Goal: Task Accomplishment & Management: Manage account settings

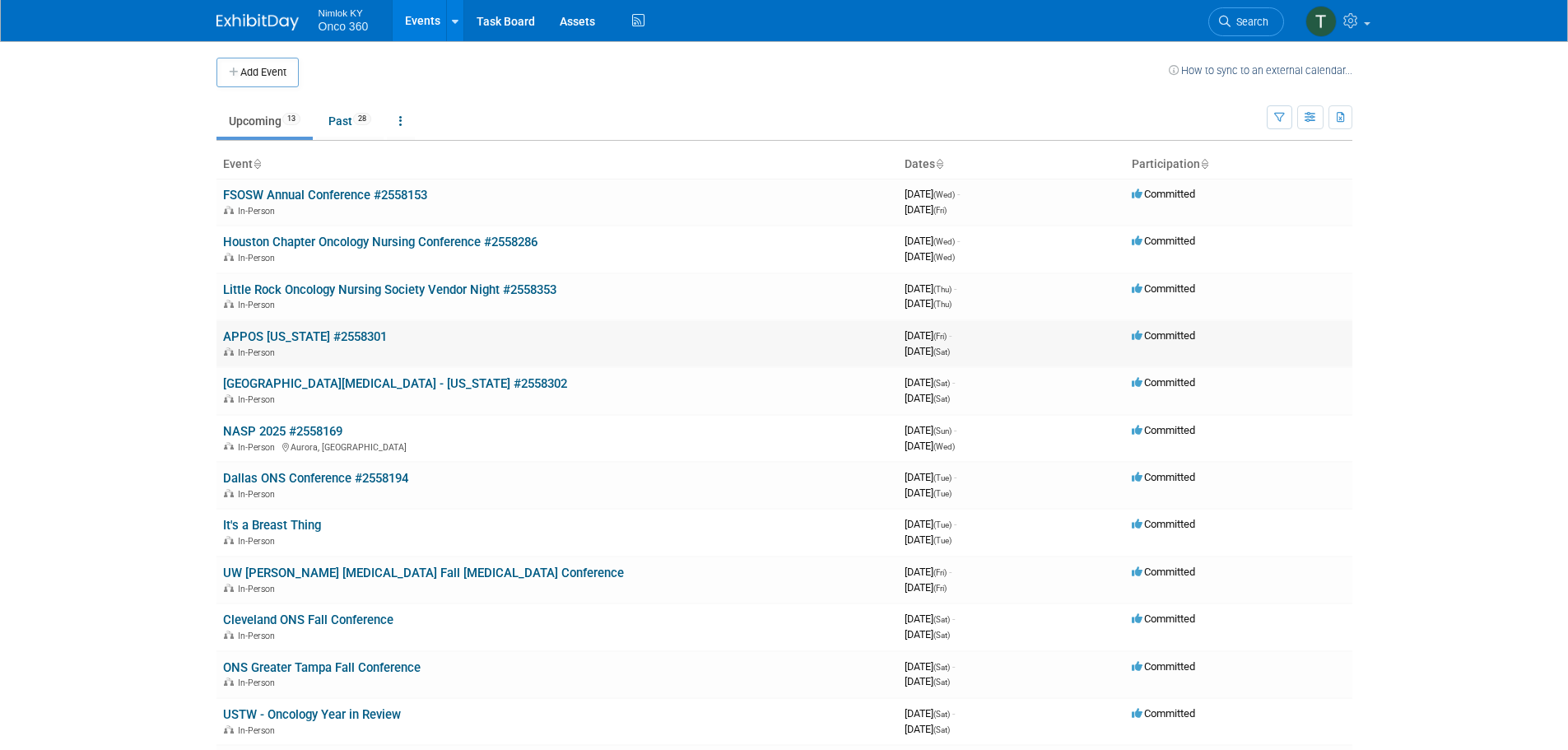
click at [354, 337] on link "APPOS [US_STATE] #2558301" at bounding box center [305, 336] width 164 height 15
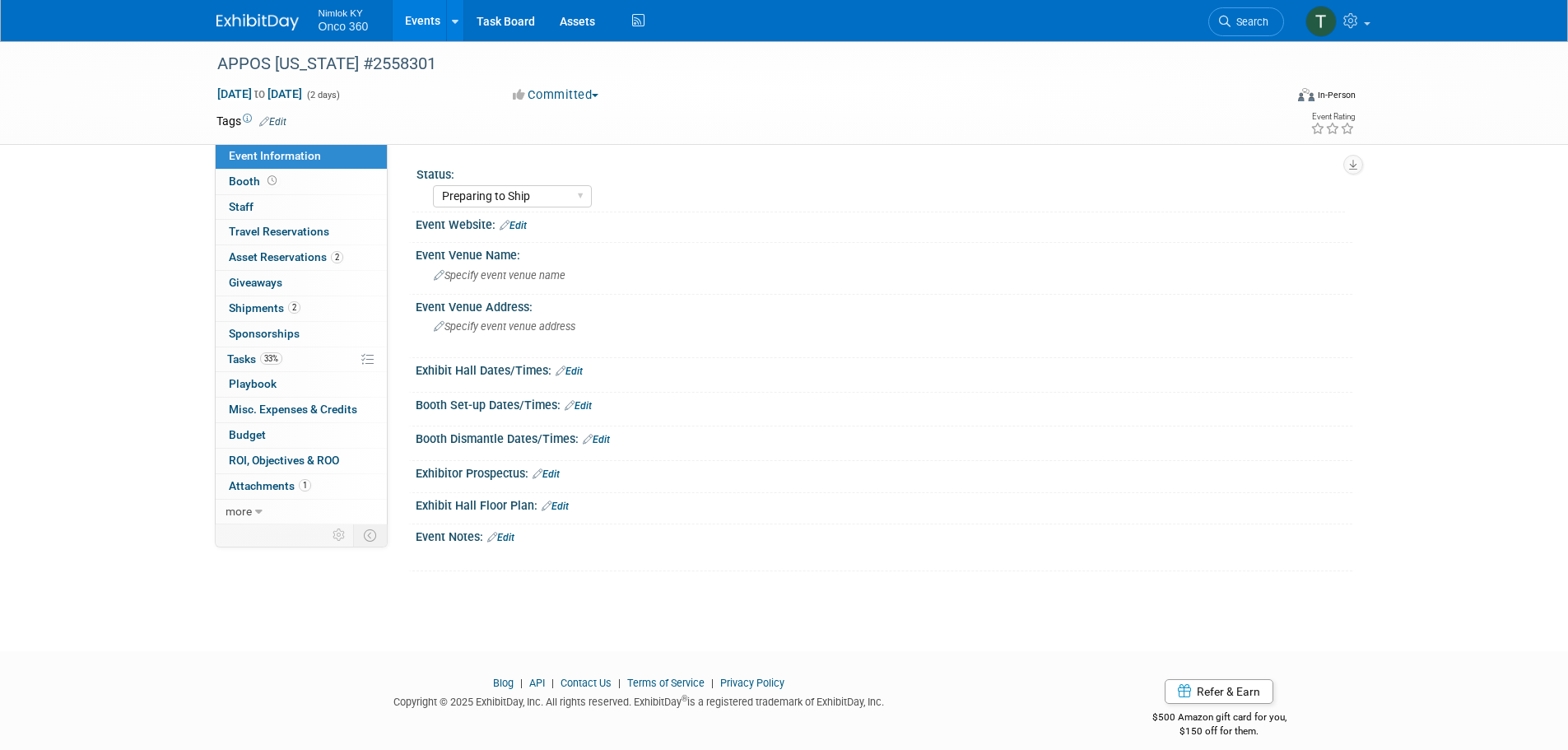
select select "Preparing to Ship"
click at [271, 310] on span "Shipments 2" at bounding box center [265, 308] width 72 height 13
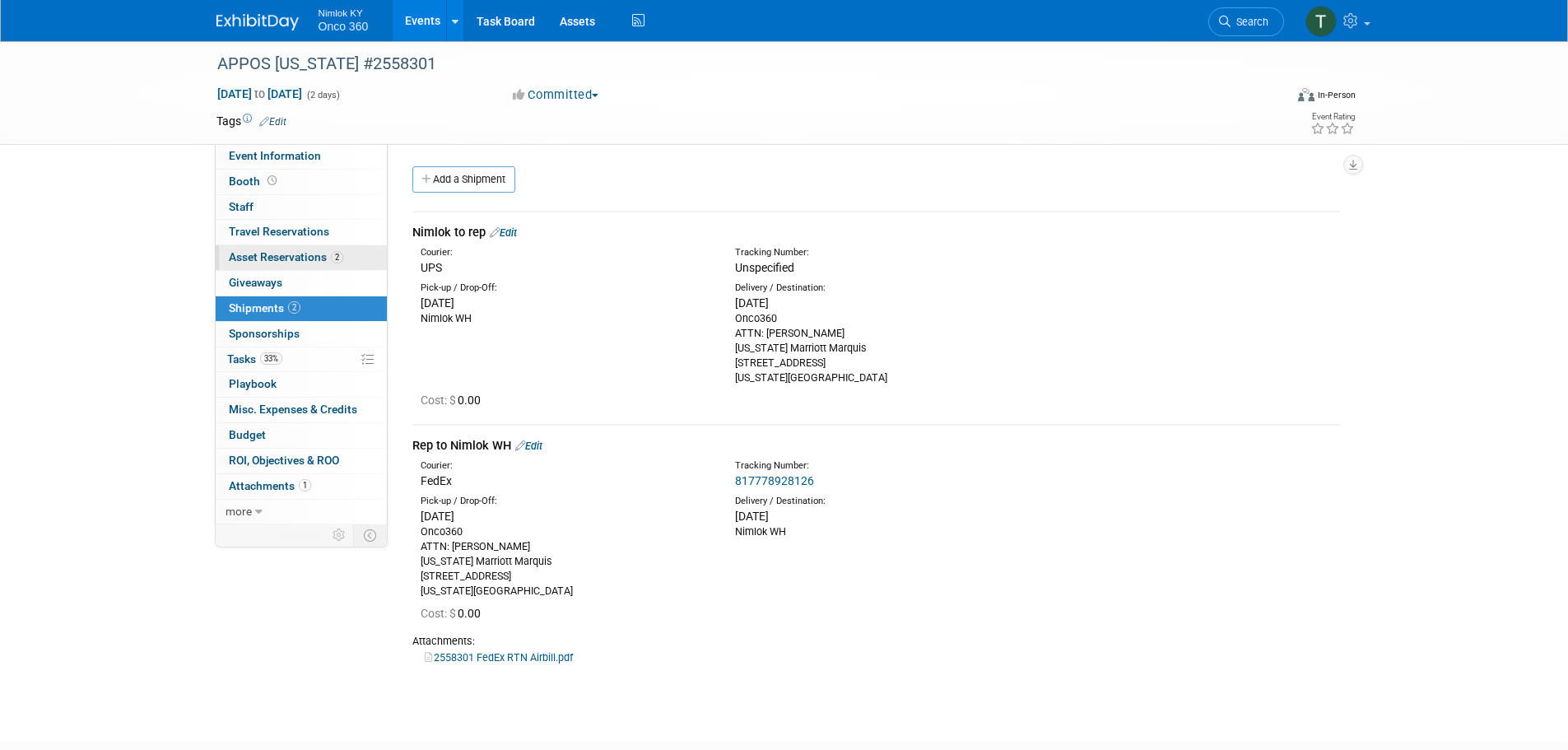
click at [283, 257] on span "Asset Reservations 2" at bounding box center [286, 257] width 114 height 13
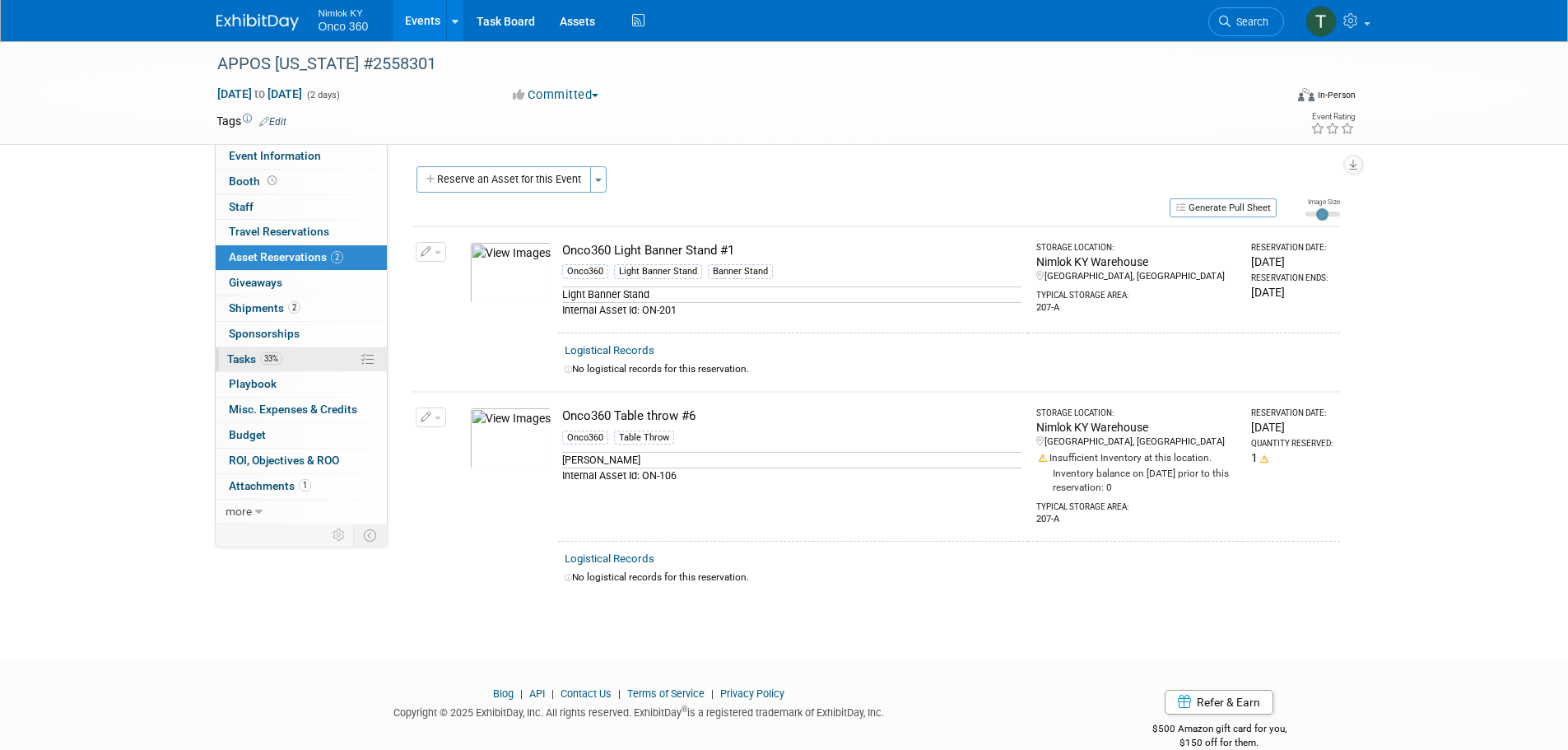
click at [237, 351] on link "33% Tasks 33%" at bounding box center [302, 360] width 172 height 24
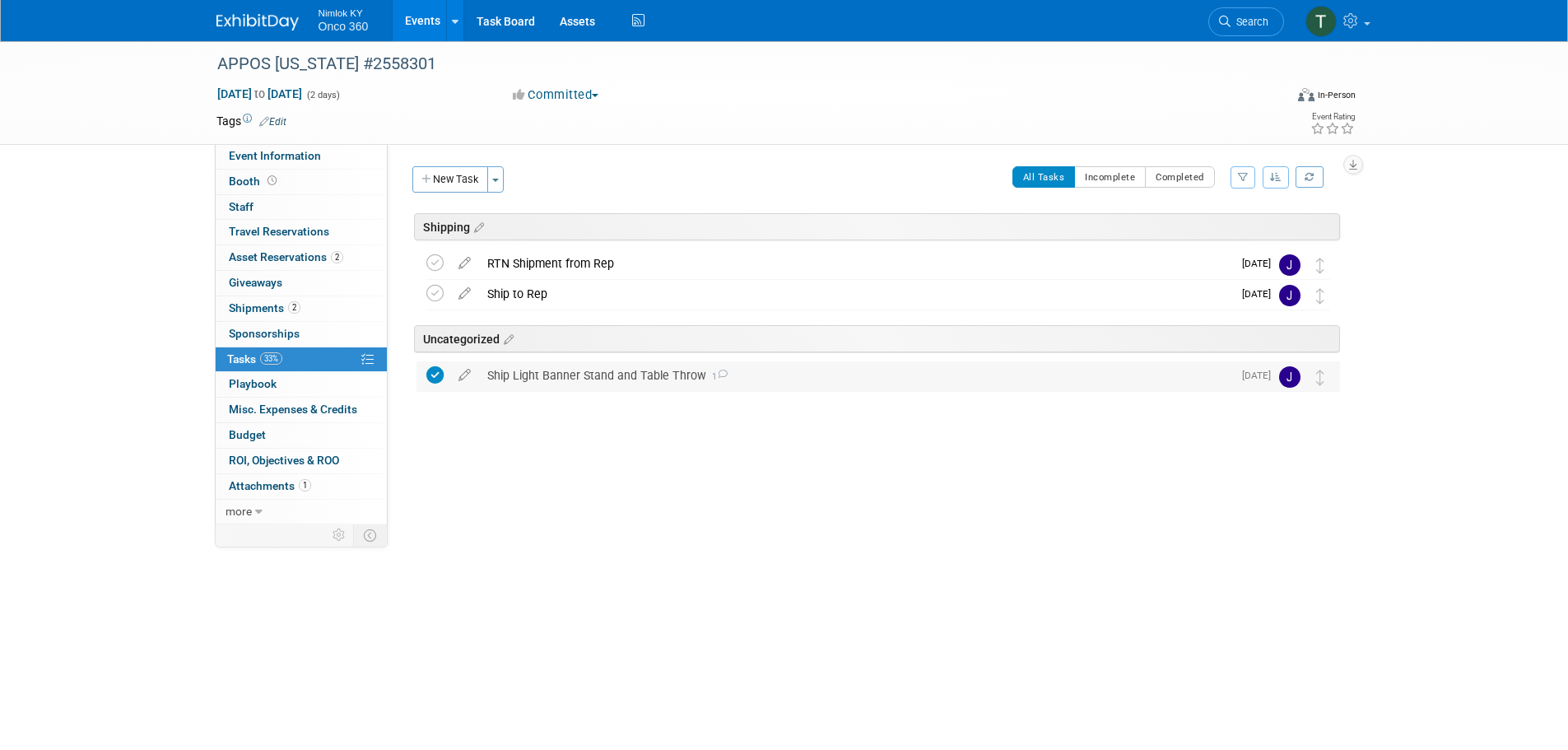
click at [546, 376] on div "Ship Light Banner Stand and Table Throw 1" at bounding box center [855, 375] width 753 height 28
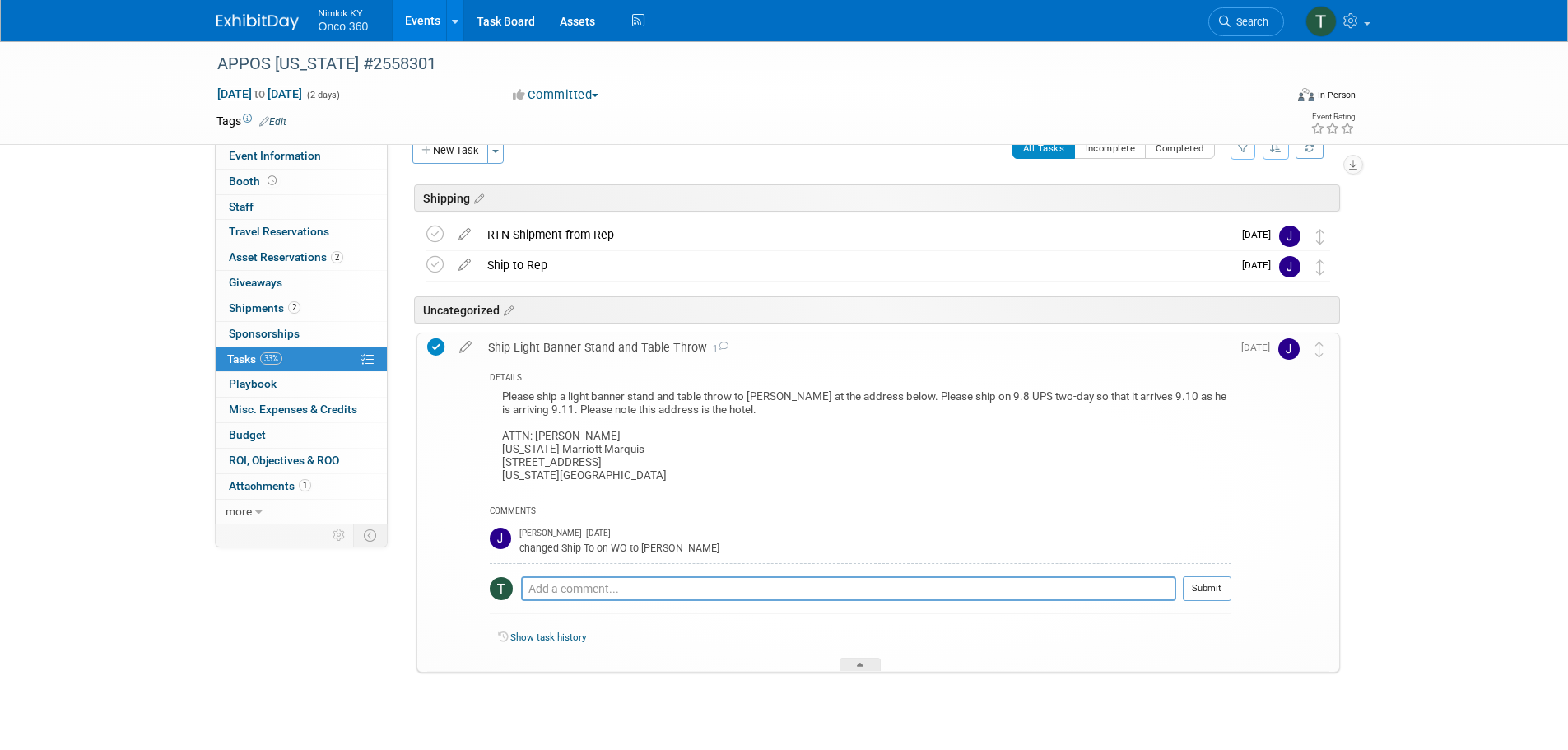
scroll to position [53, 0]
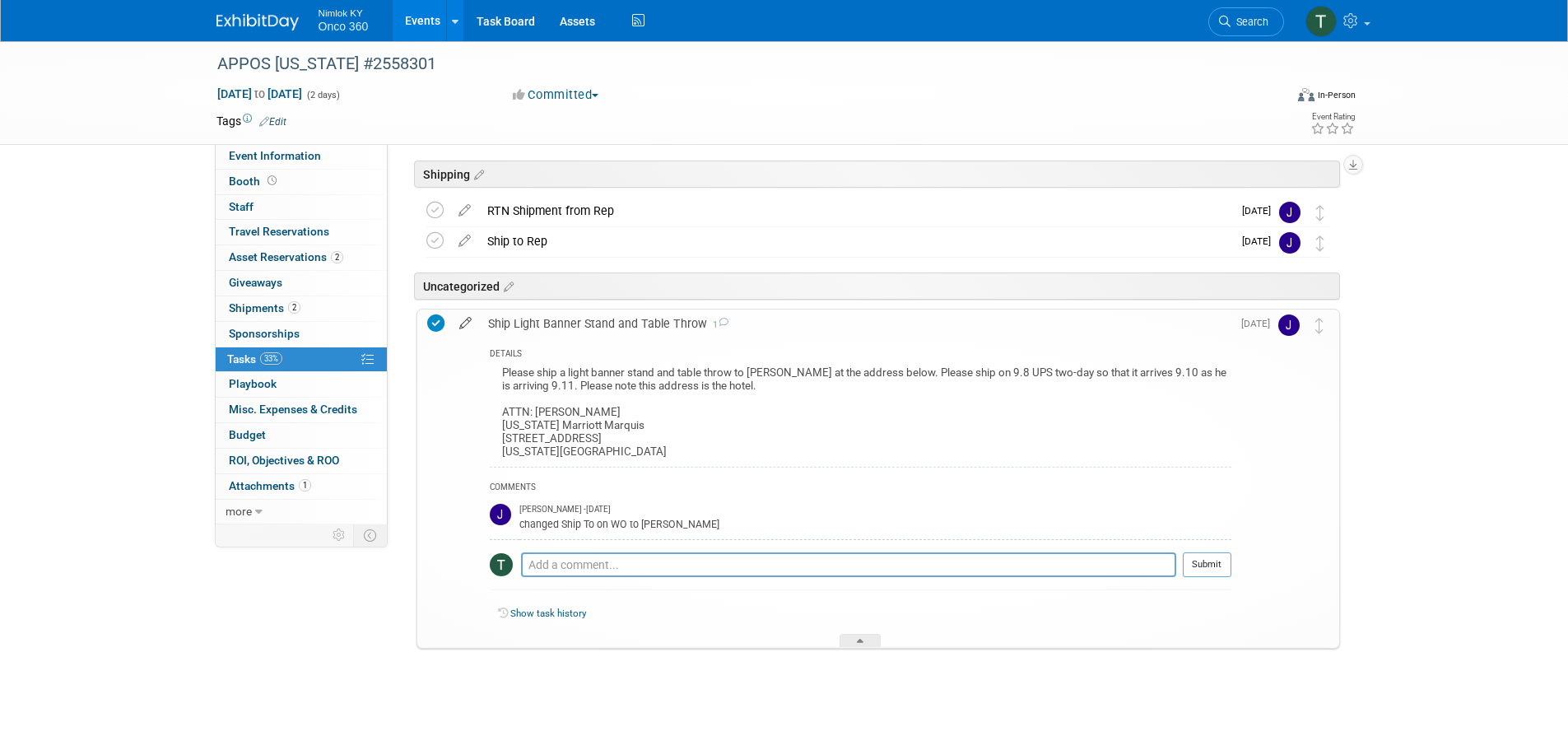
click at [462, 324] on icon at bounding box center [466, 319] width 29 height 21
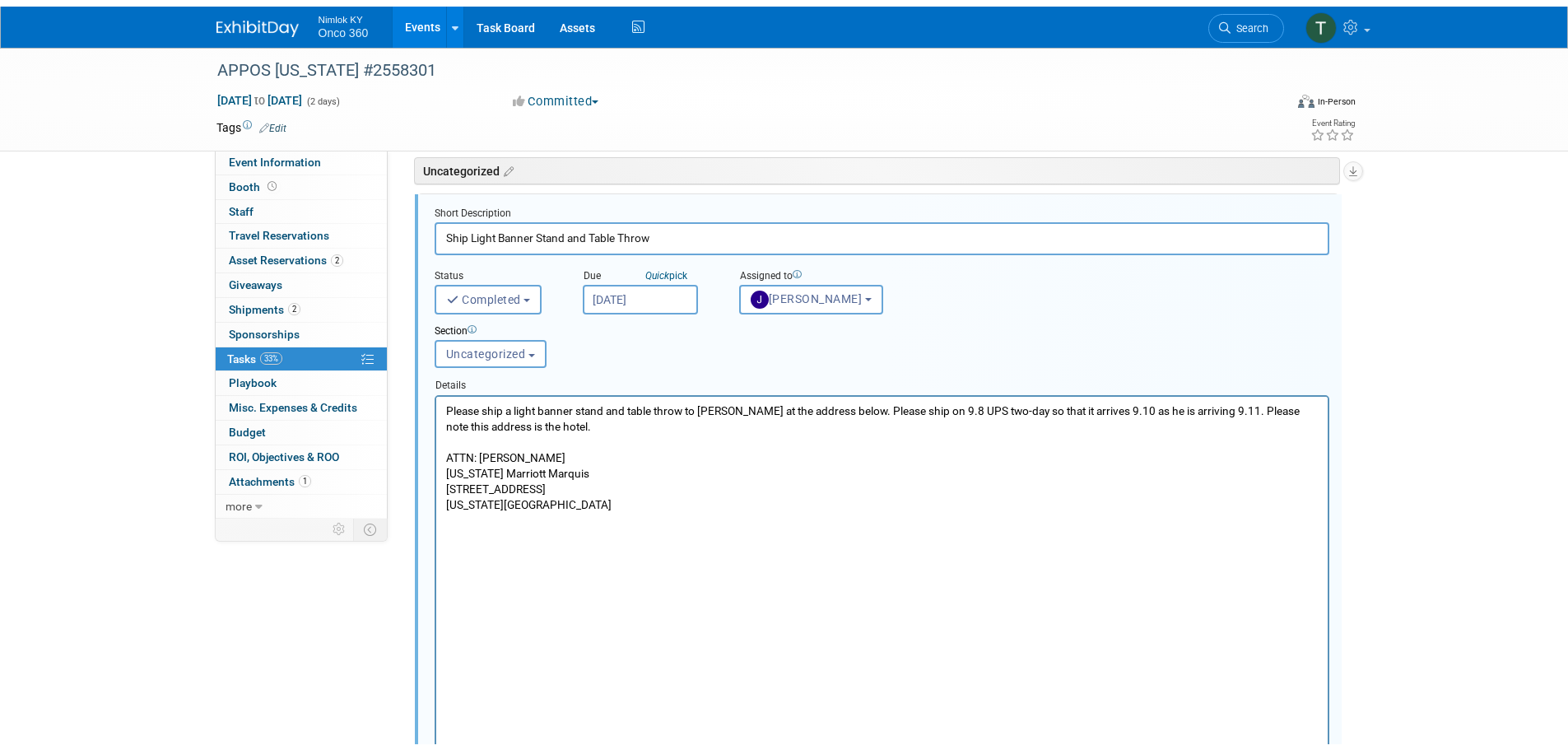
scroll to position [204, 0]
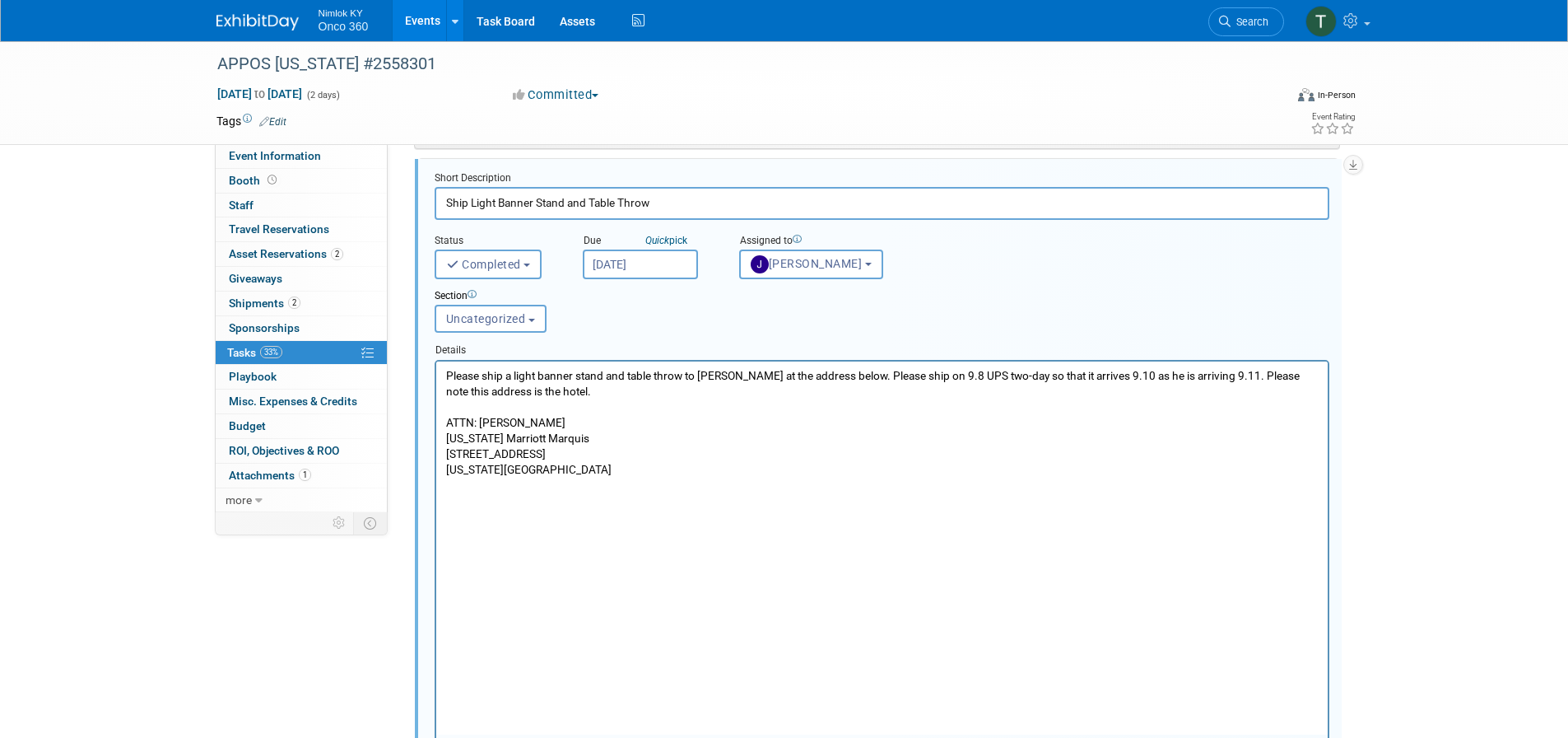
click at [581, 393] on p "Please ship a light banner stand and table throw to George at the address below…" at bounding box center [882, 422] width 873 height 110
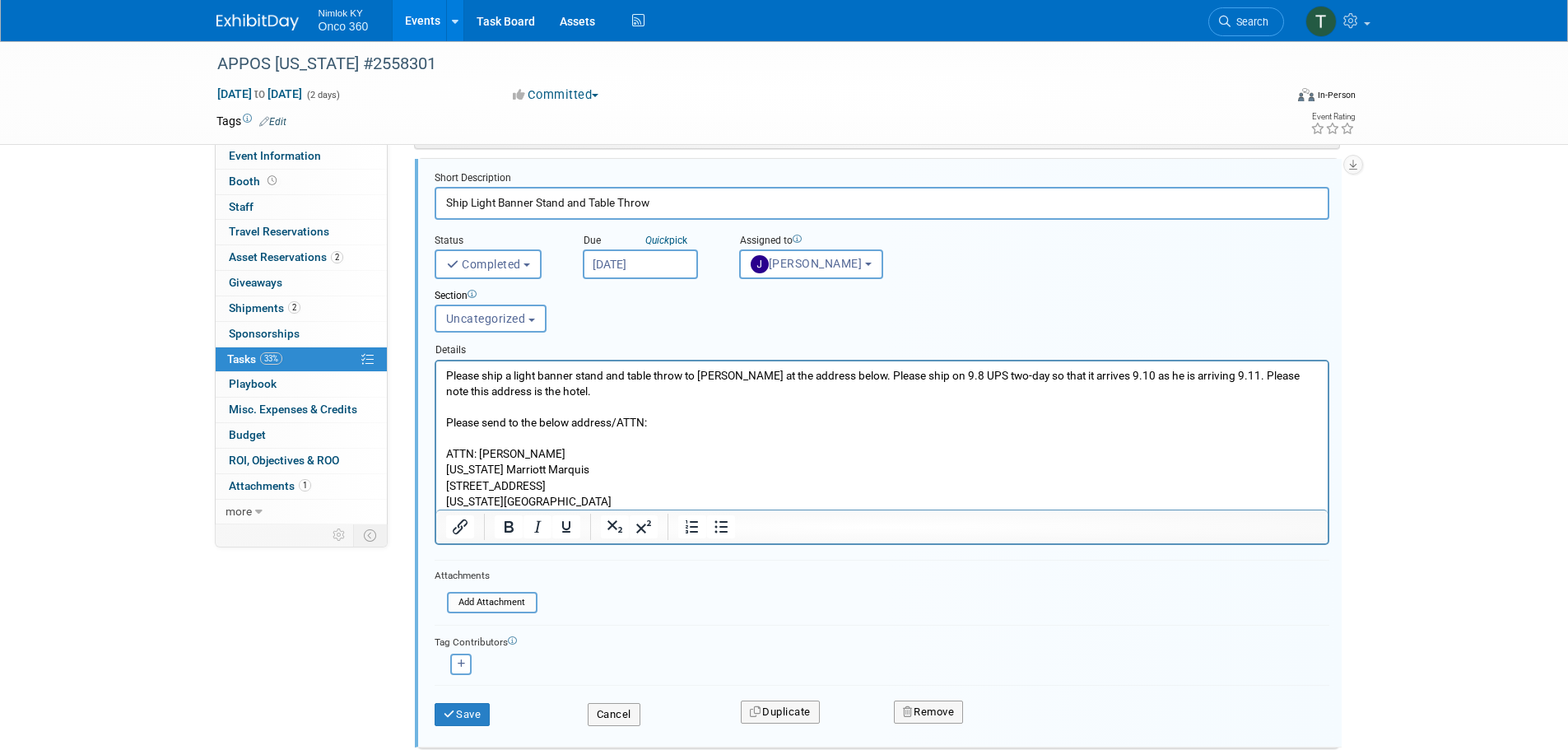
click at [672, 426] on p "Please ship a light banner stand and table throw to George at the address below…" at bounding box center [882, 438] width 873 height 141
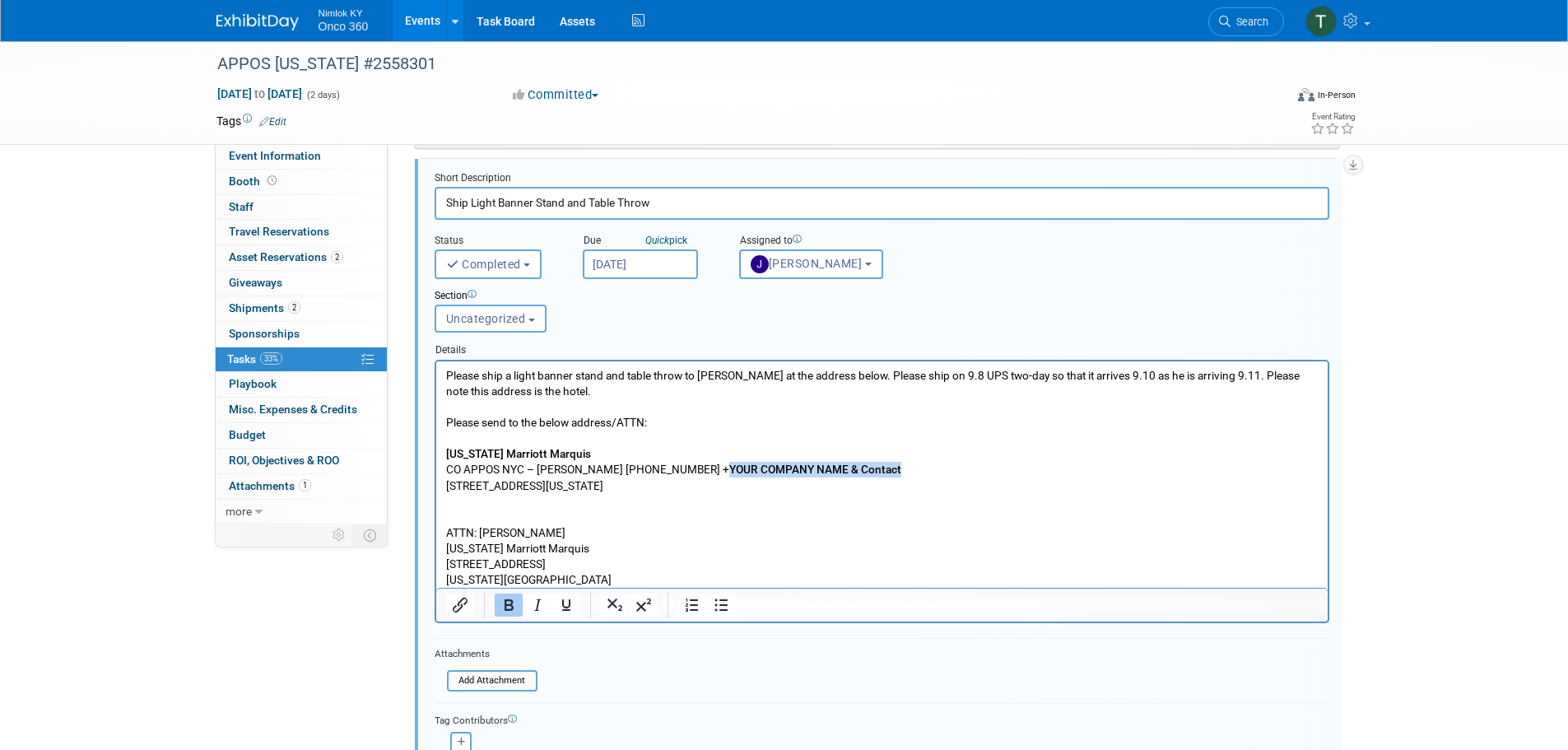
drag, startPoint x: 858, startPoint y: 469, endPoint x: 687, endPoint y: 465, distance: 171.0
click at [687, 465] on p "CO APPOS NYC – Cheryl Morrill 503-752-9171 + YOUR COMPANY NAME & Contact" at bounding box center [882, 468] width 873 height 16
drag, startPoint x: 953, startPoint y: 468, endPoint x: 682, endPoint y: 463, distance: 271.0
click at [682, 463] on p "CO APPOS NYC – Cheryl Morrill 503-752-9171 + Onco360 Oncology Pharmacy | George…" at bounding box center [882, 468] width 873 height 16
click at [515, 605] on icon "Bold" at bounding box center [508, 605] width 20 height 20
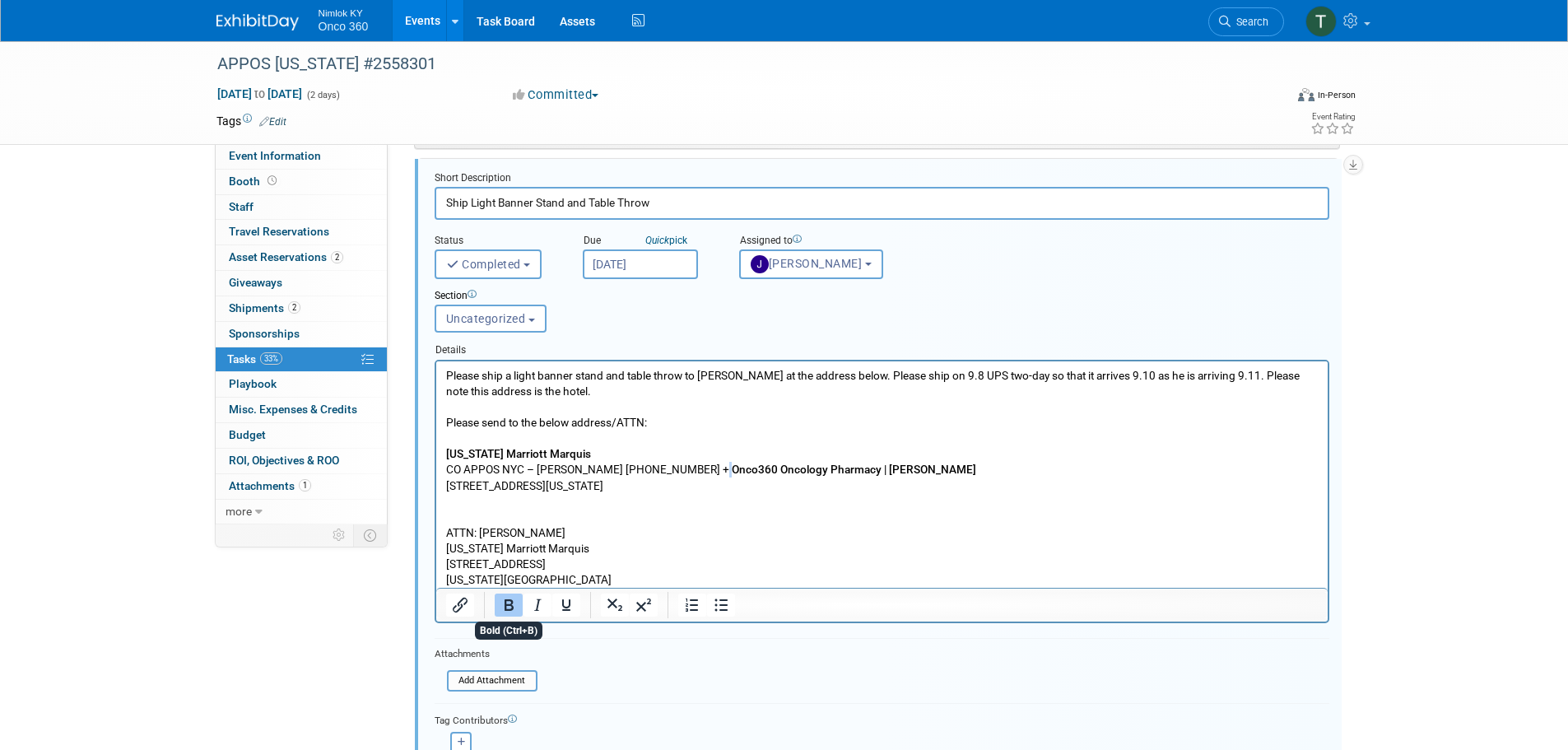
drag, startPoint x: 512, startPoint y: 606, endPoint x: 90, endPoint y: 177, distance: 601.8
click at [512, 606] on icon "Bold" at bounding box center [509, 605] width 9 height 11
drag, startPoint x: 580, startPoint y: 454, endPoint x: 445, endPoint y: 453, distance: 135.0
click at [446, 453] on b "New York Marriott Marquis" at bounding box center [518, 452] width 145 height 13
click at [506, 601] on icon "Bold" at bounding box center [509, 605] width 9 height 11
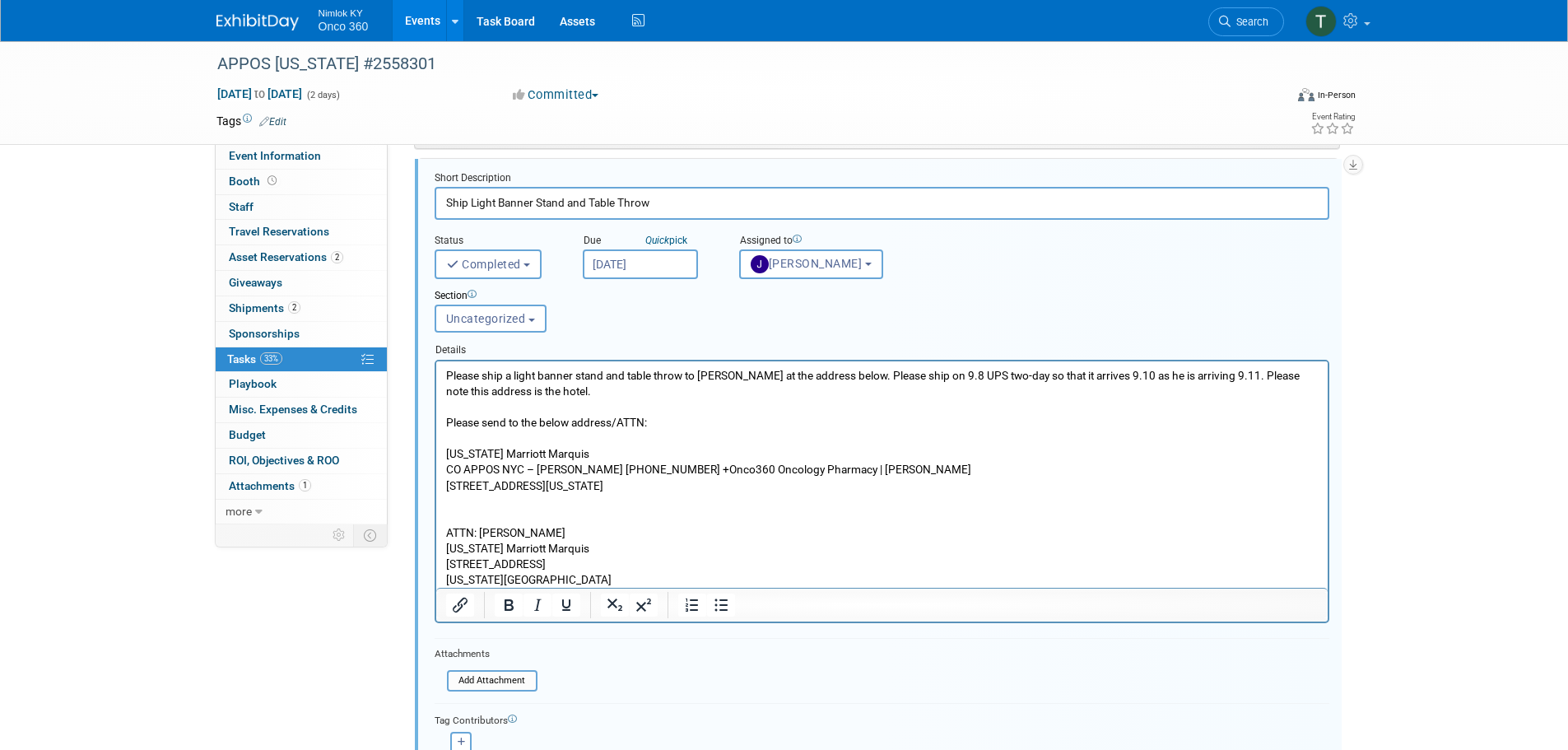
click at [695, 469] on p "CO APPOS NYC – Cheryl Morrill 503-752-9171 + Onco360 Oncology Pharmacy | George…" at bounding box center [882, 468] width 873 height 16
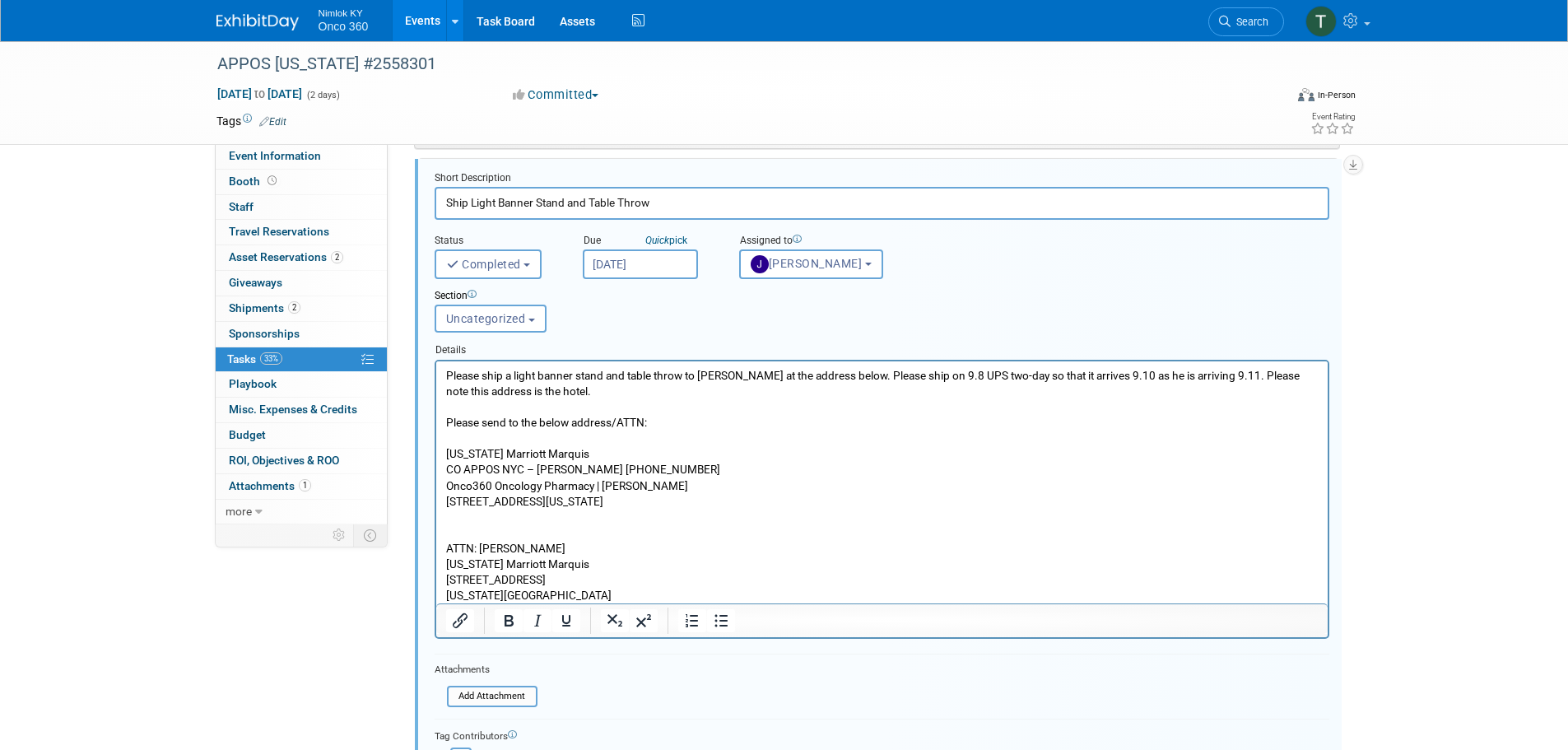
click at [446, 501] on p "1535 Broadway, New York, NY 10036" at bounding box center [882, 500] width 873 height 16
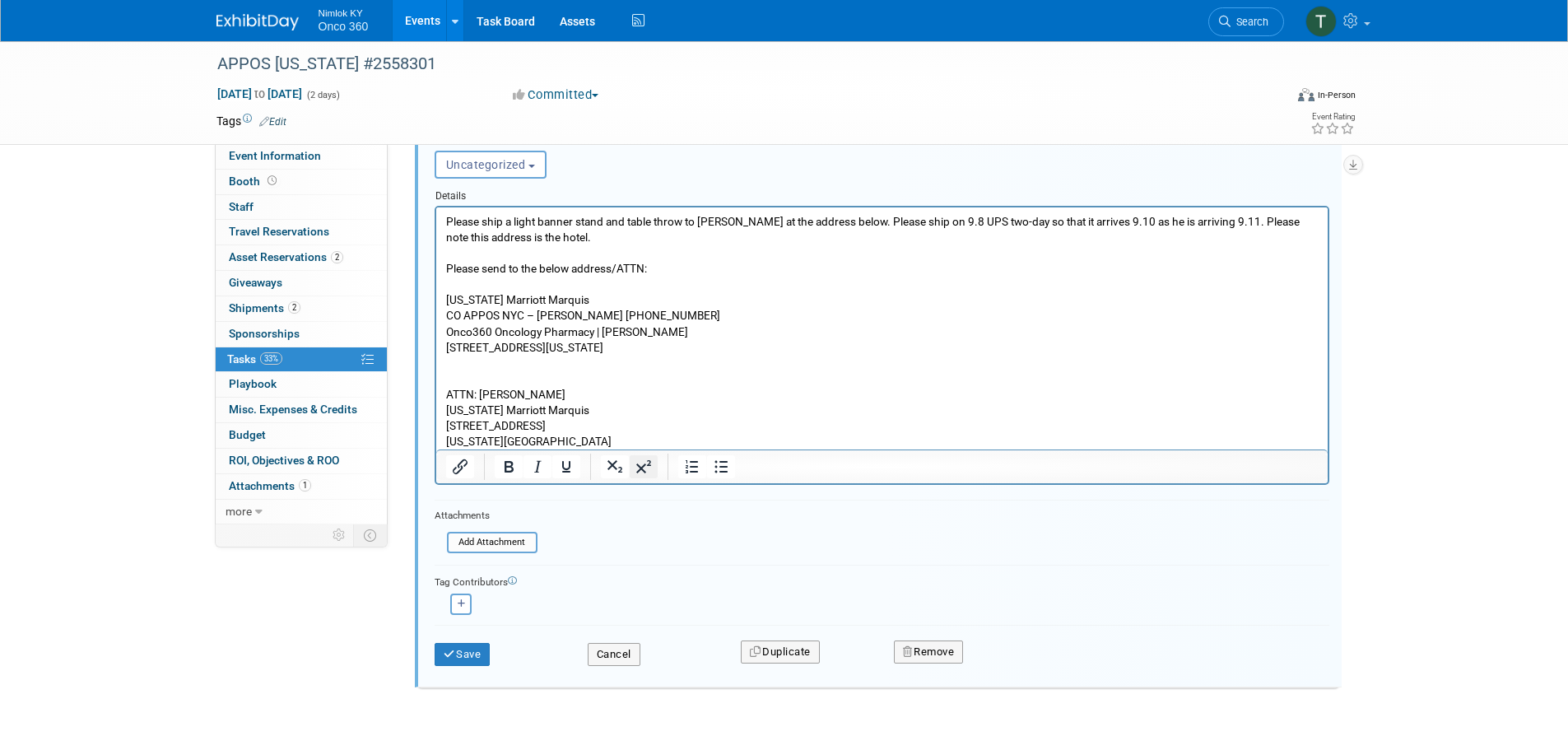
scroll to position [397, 0]
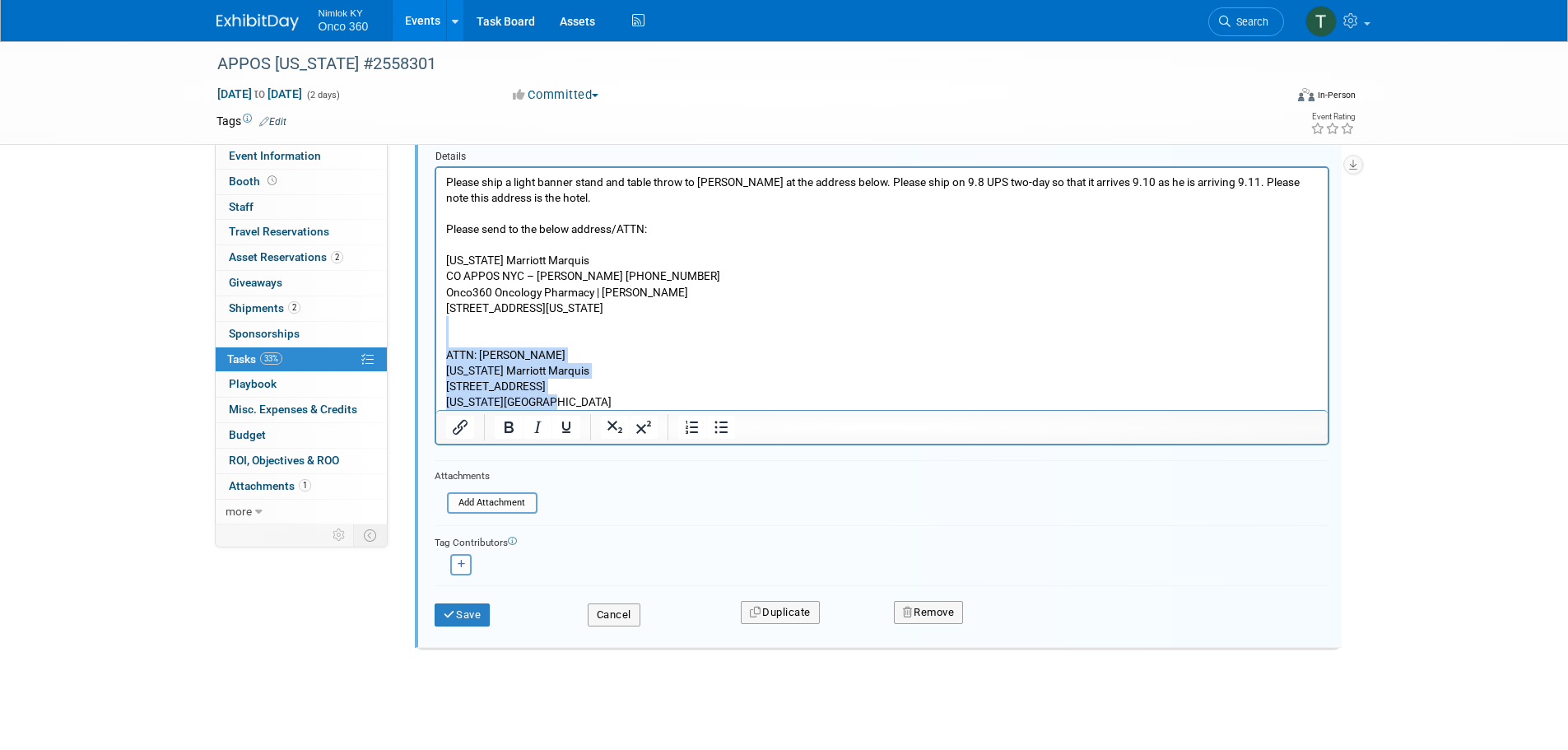
drag, startPoint x: 559, startPoint y: 404, endPoint x: 425, endPoint y: 341, distance: 148.1
click at [435, 341] on html "Please ship a light banner stand and table throw to George at the address below…" at bounding box center [881, 287] width 891 height 242
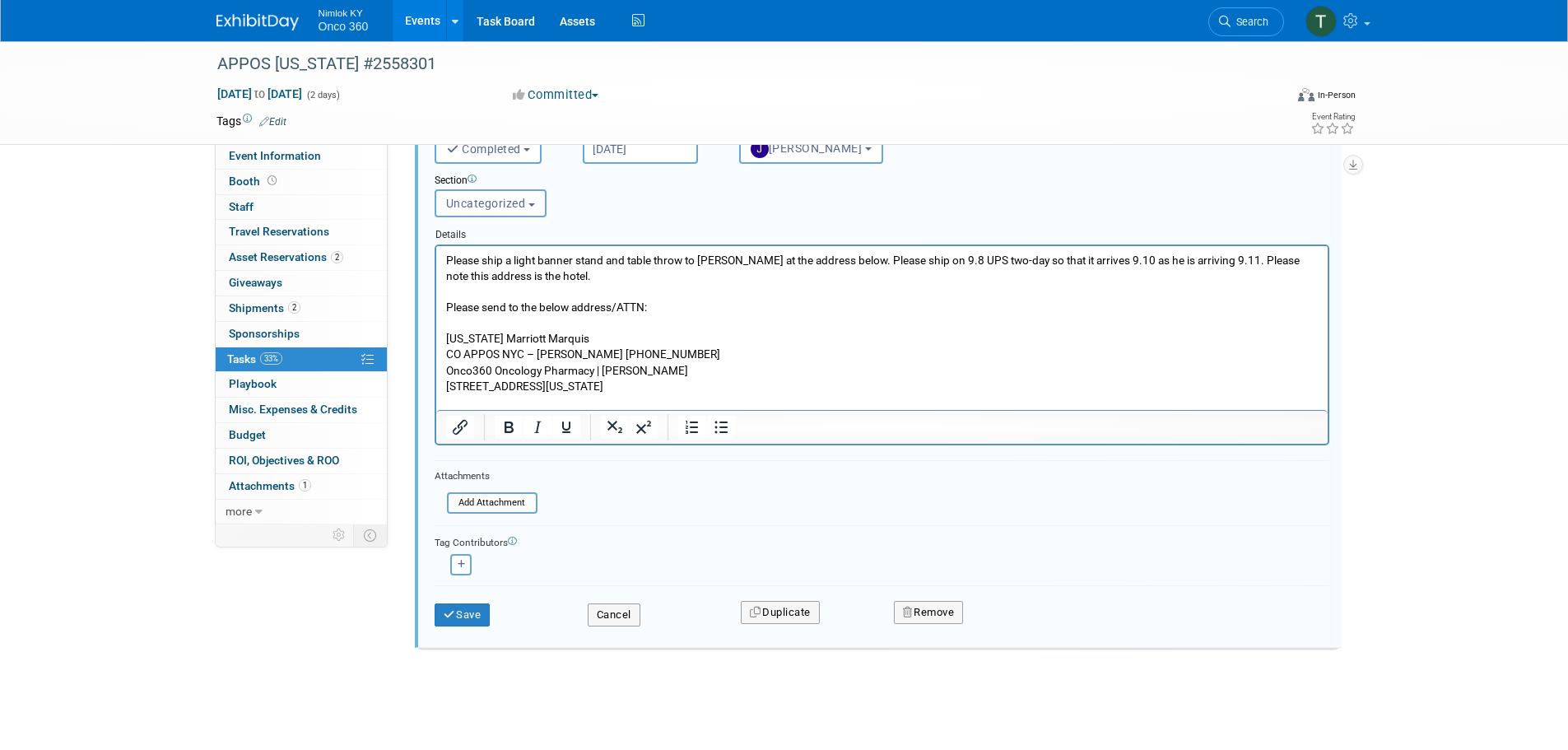
scroll to position [318, 0]
click at [464, 612] on button "Save" at bounding box center [462, 614] width 56 height 23
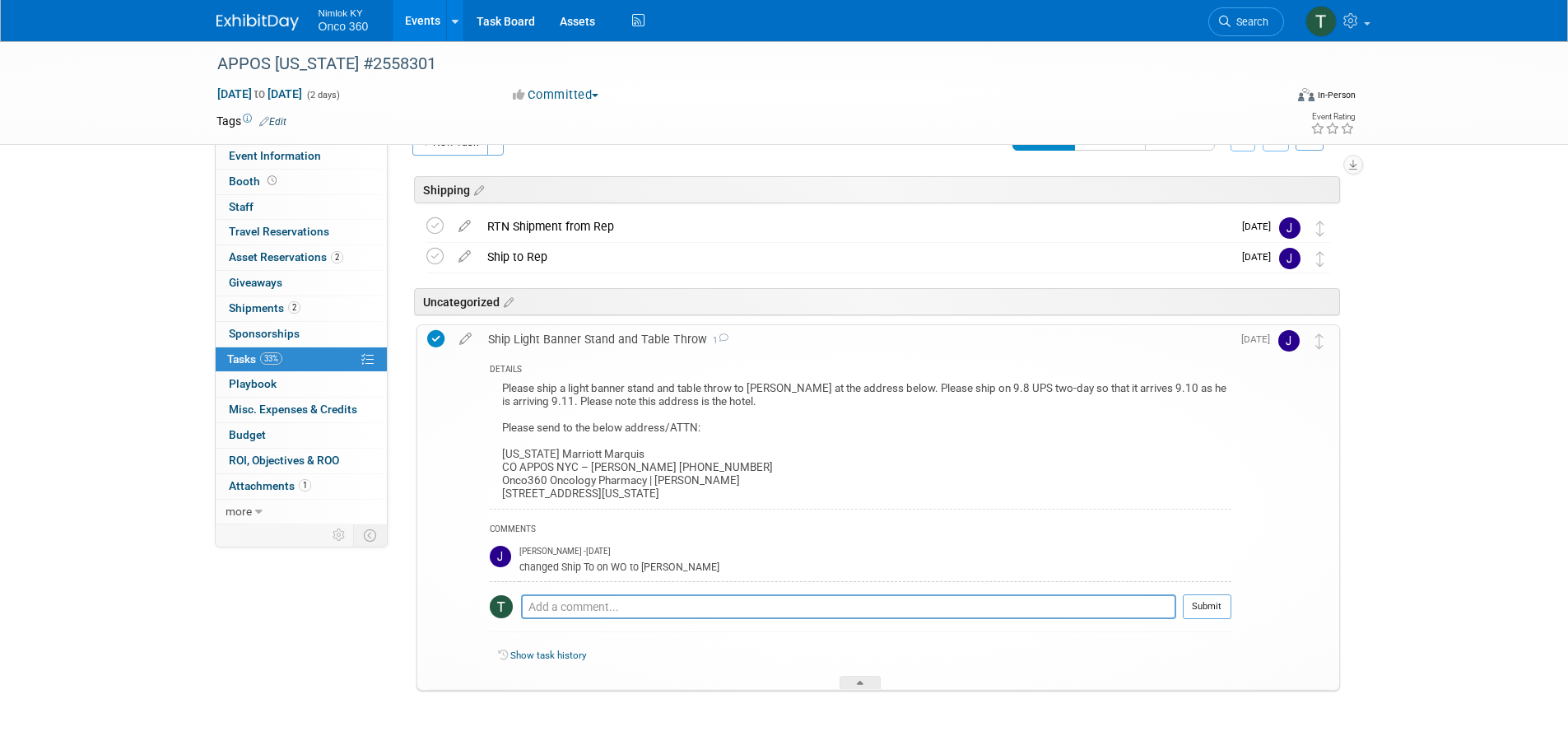
scroll to position [0, 0]
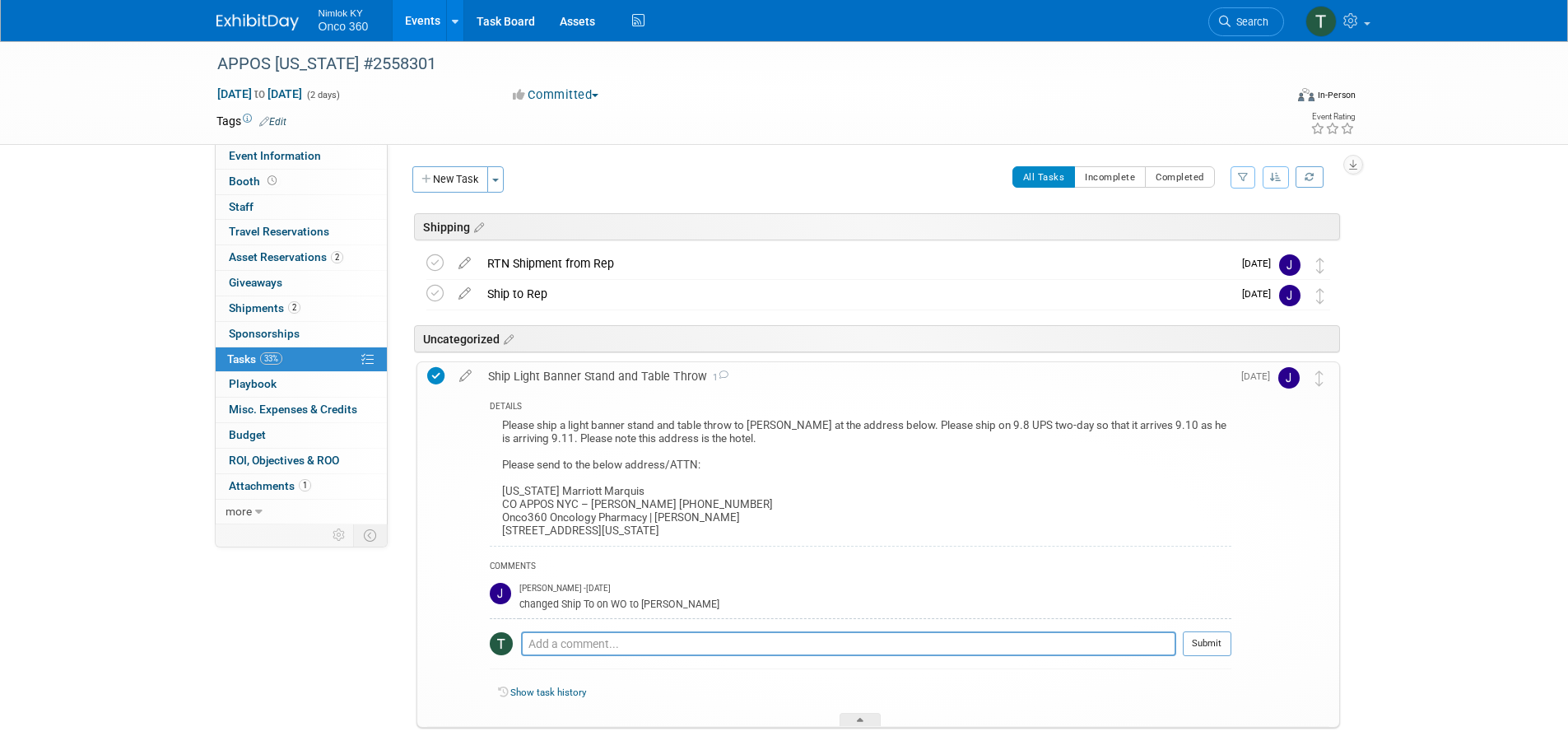
click at [271, 21] on img at bounding box center [257, 22] width 82 height 16
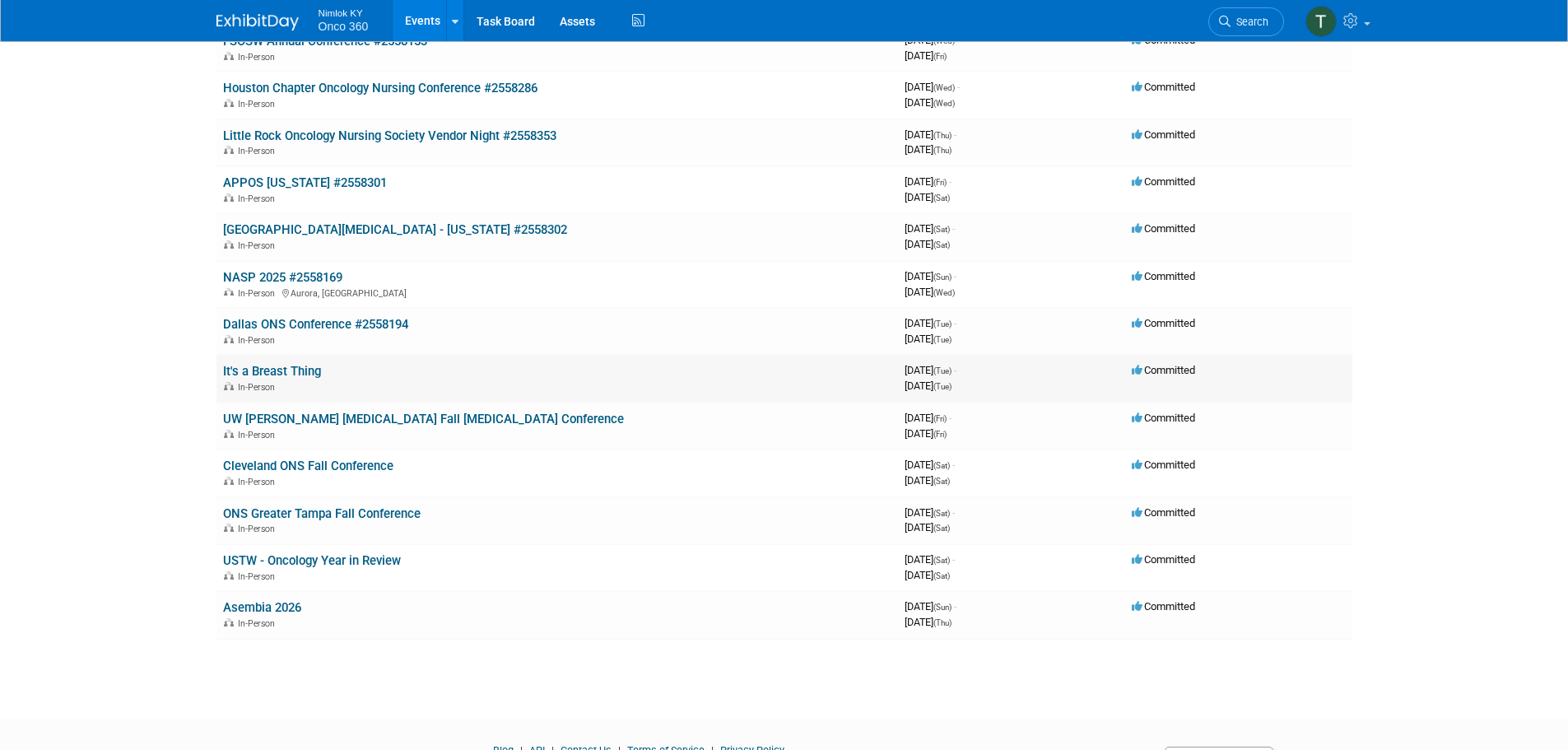
scroll to position [165, 0]
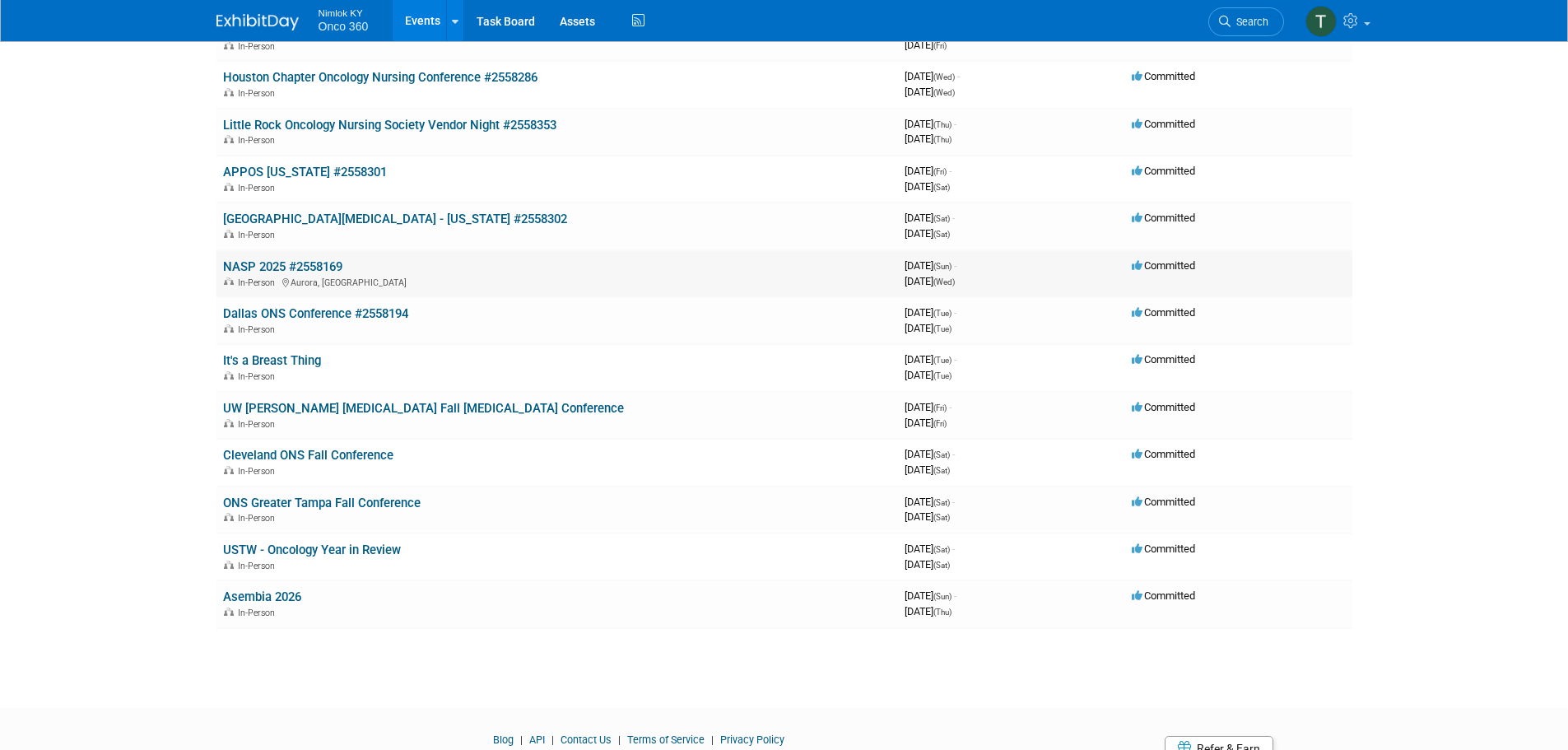
click at [276, 264] on link "NASP 2025 #2558169" at bounding box center [283, 267] width 120 height 15
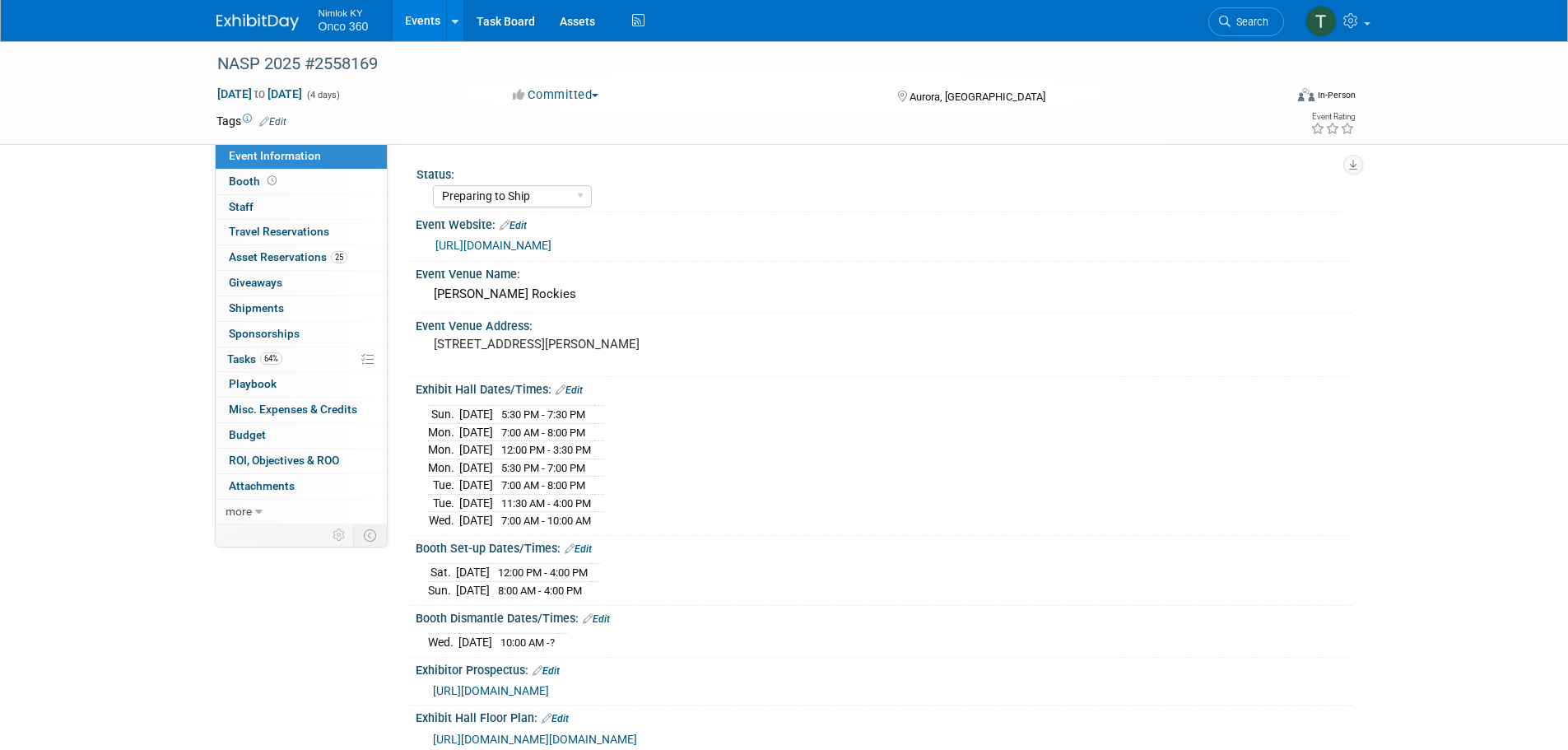
select select "Preparing to Ship"
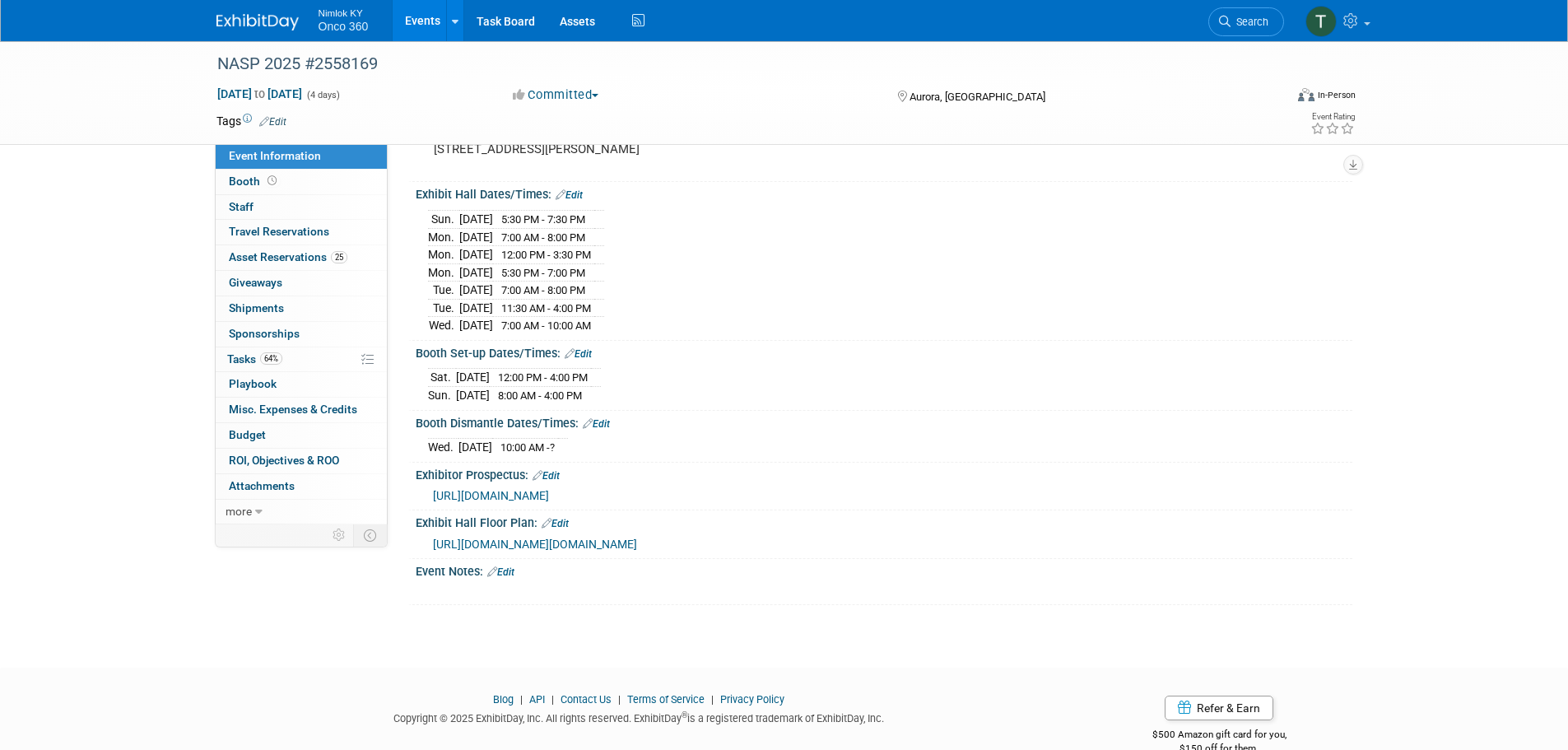
scroll to position [157, 0]
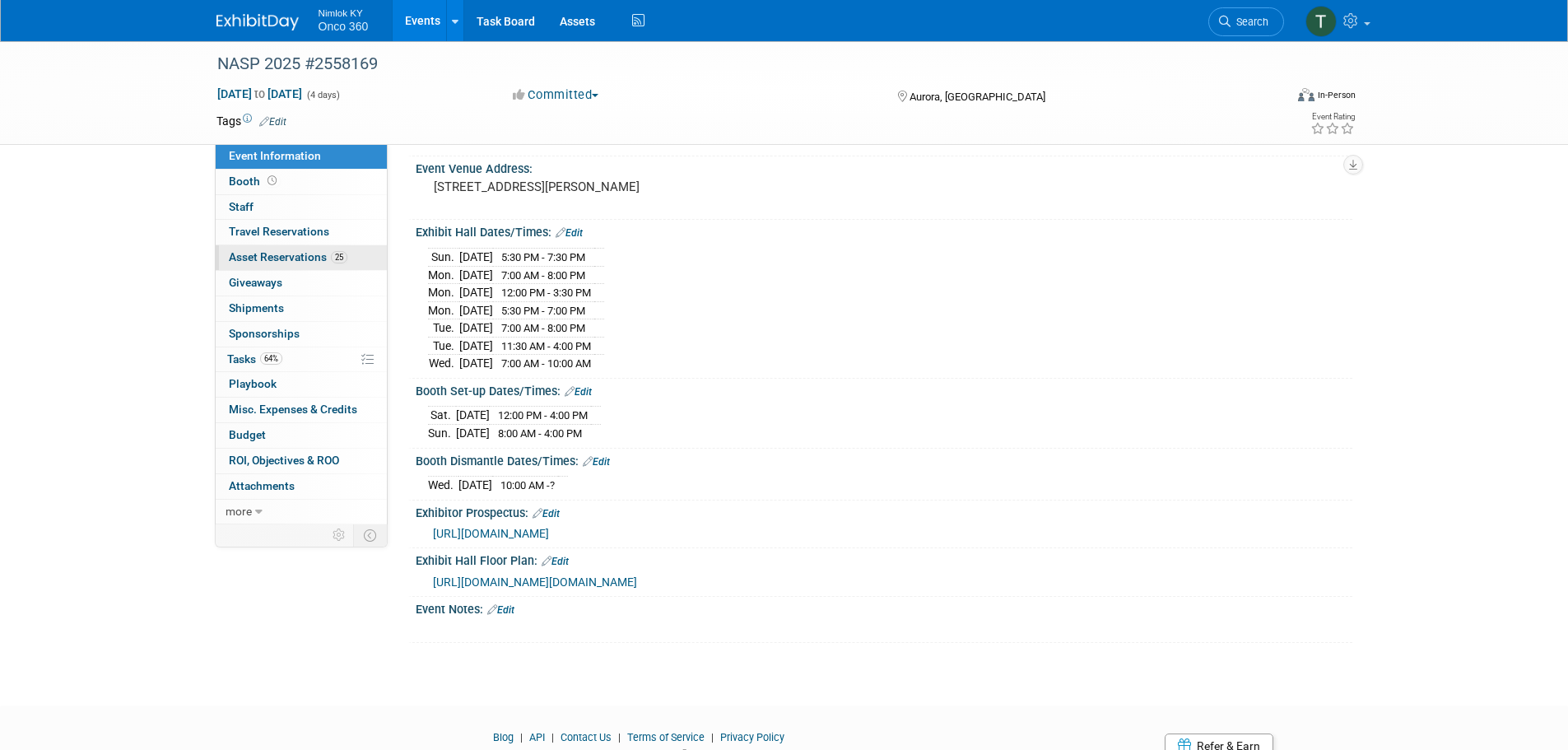
click at [311, 257] on span "Asset Reservations 25" at bounding box center [288, 257] width 119 height 13
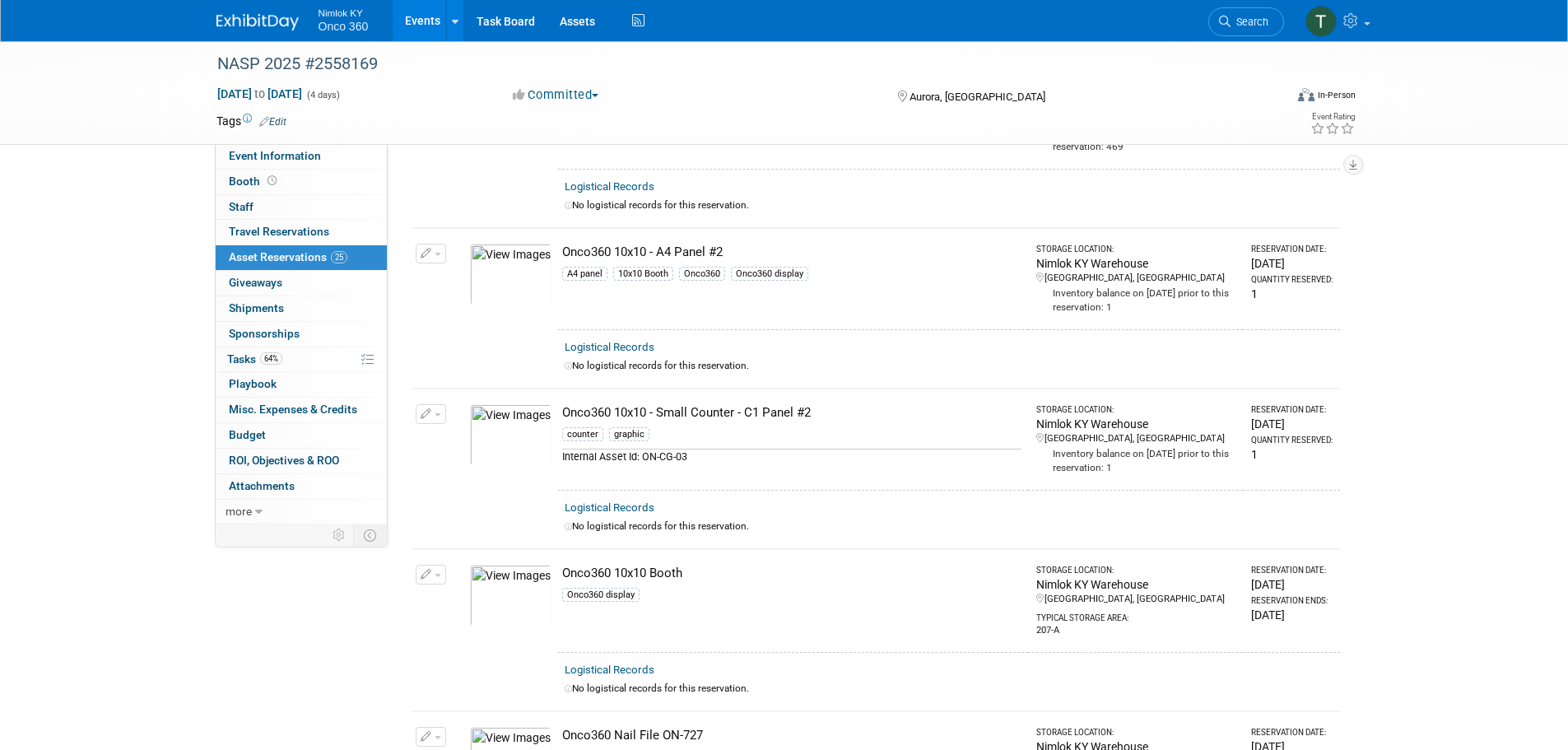
scroll to position [2387, 0]
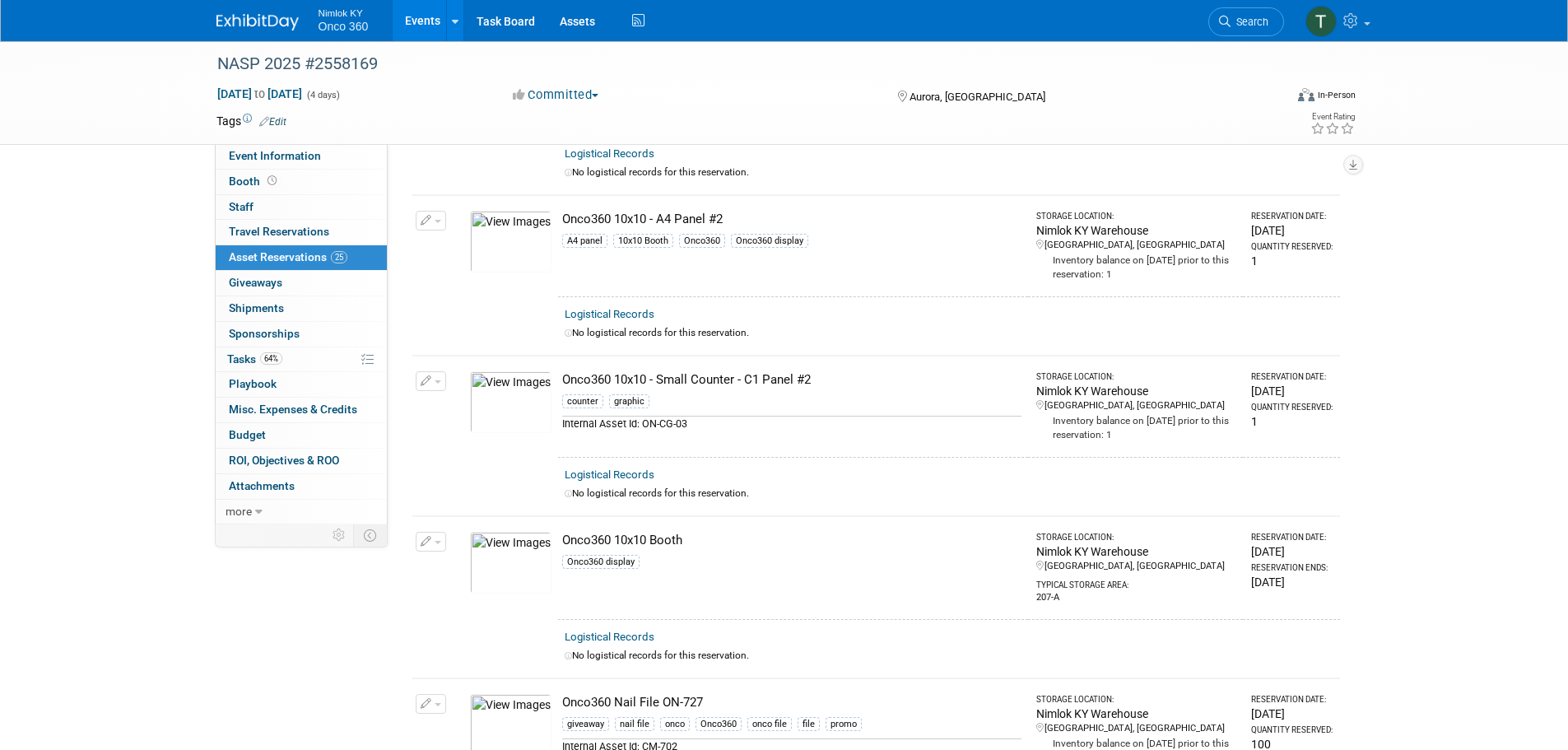
click at [514, 237] on img at bounding box center [511, 242] width 81 height 62
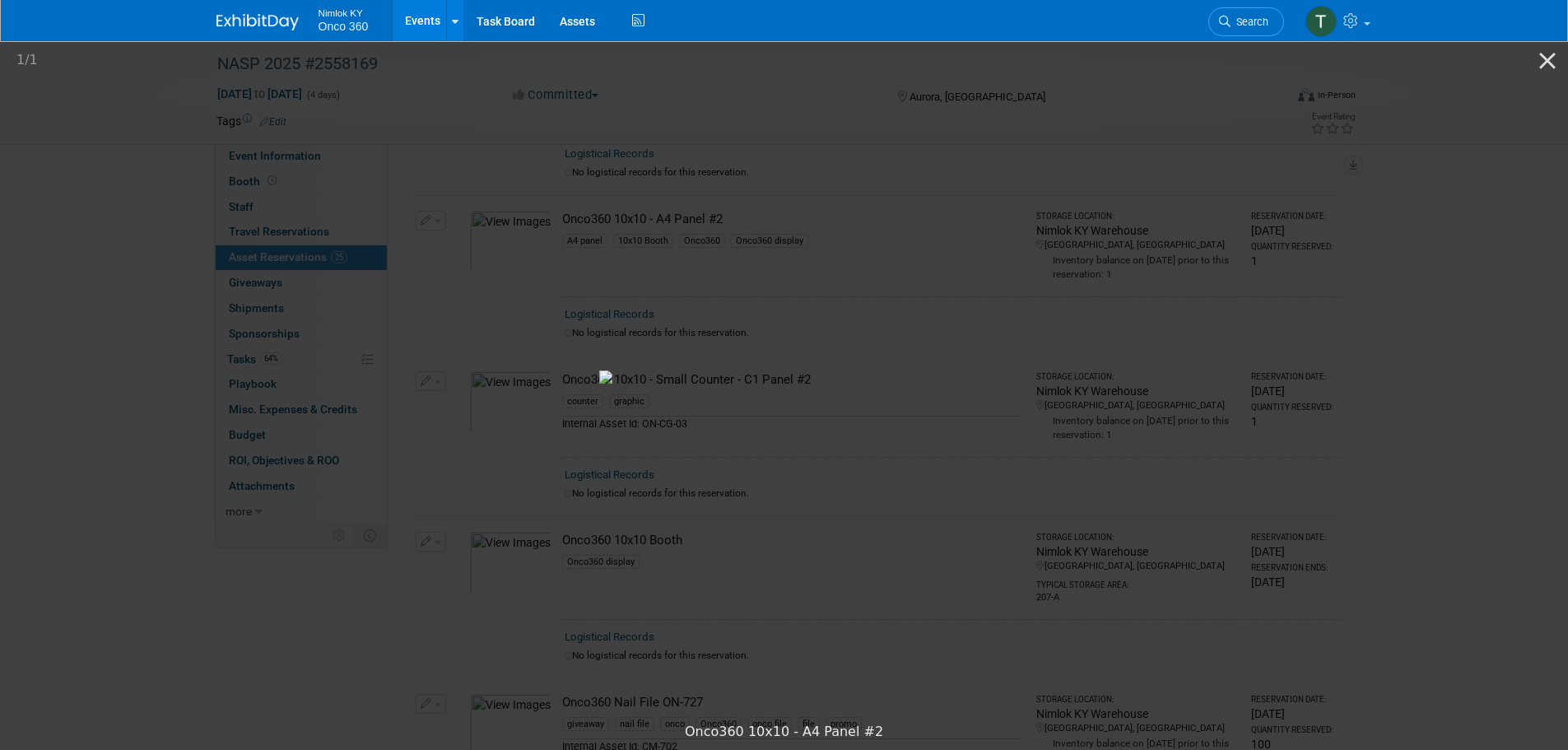
click at [1462, 127] on picture at bounding box center [784, 376] width 1568 height 676
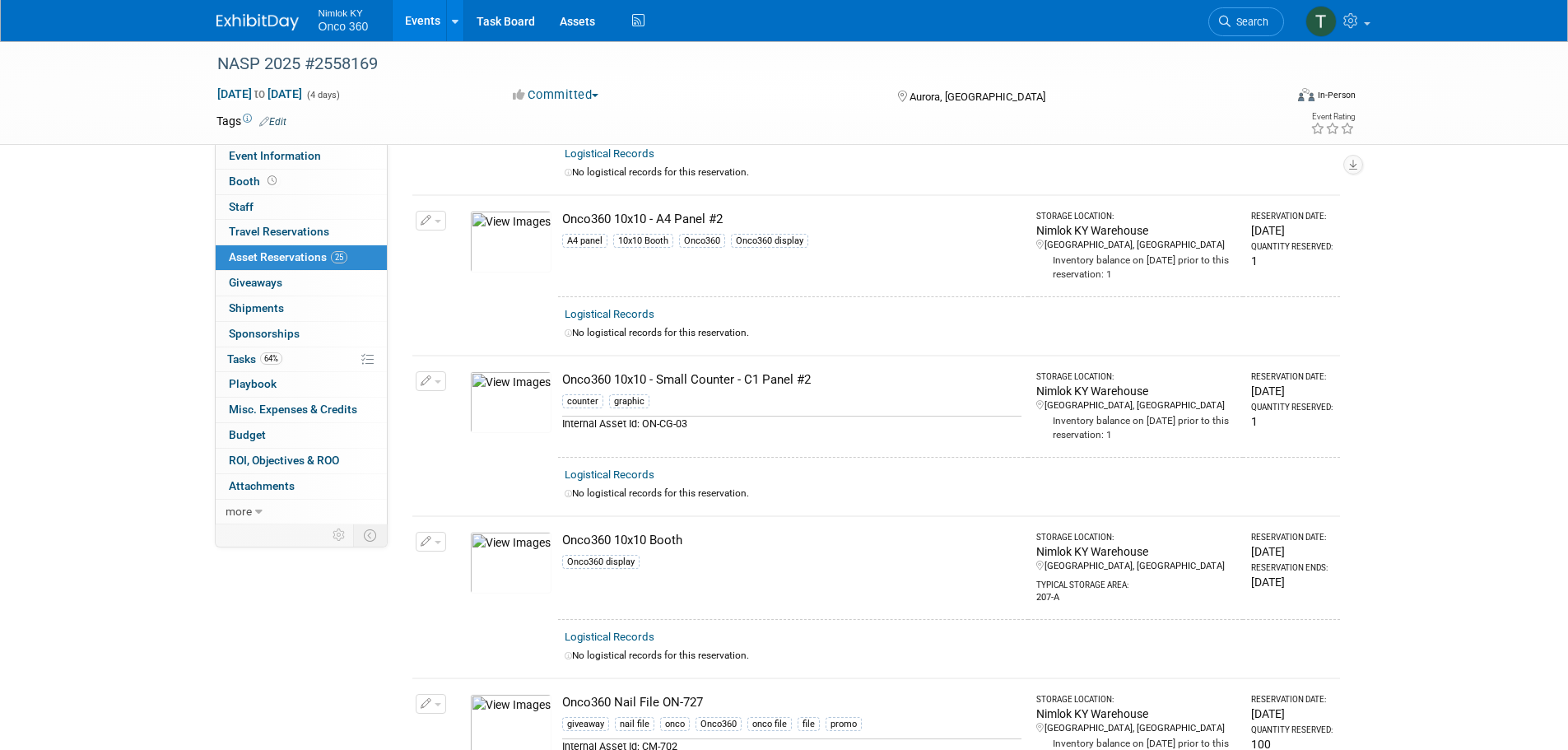
click at [519, 406] on img at bounding box center [511, 402] width 81 height 62
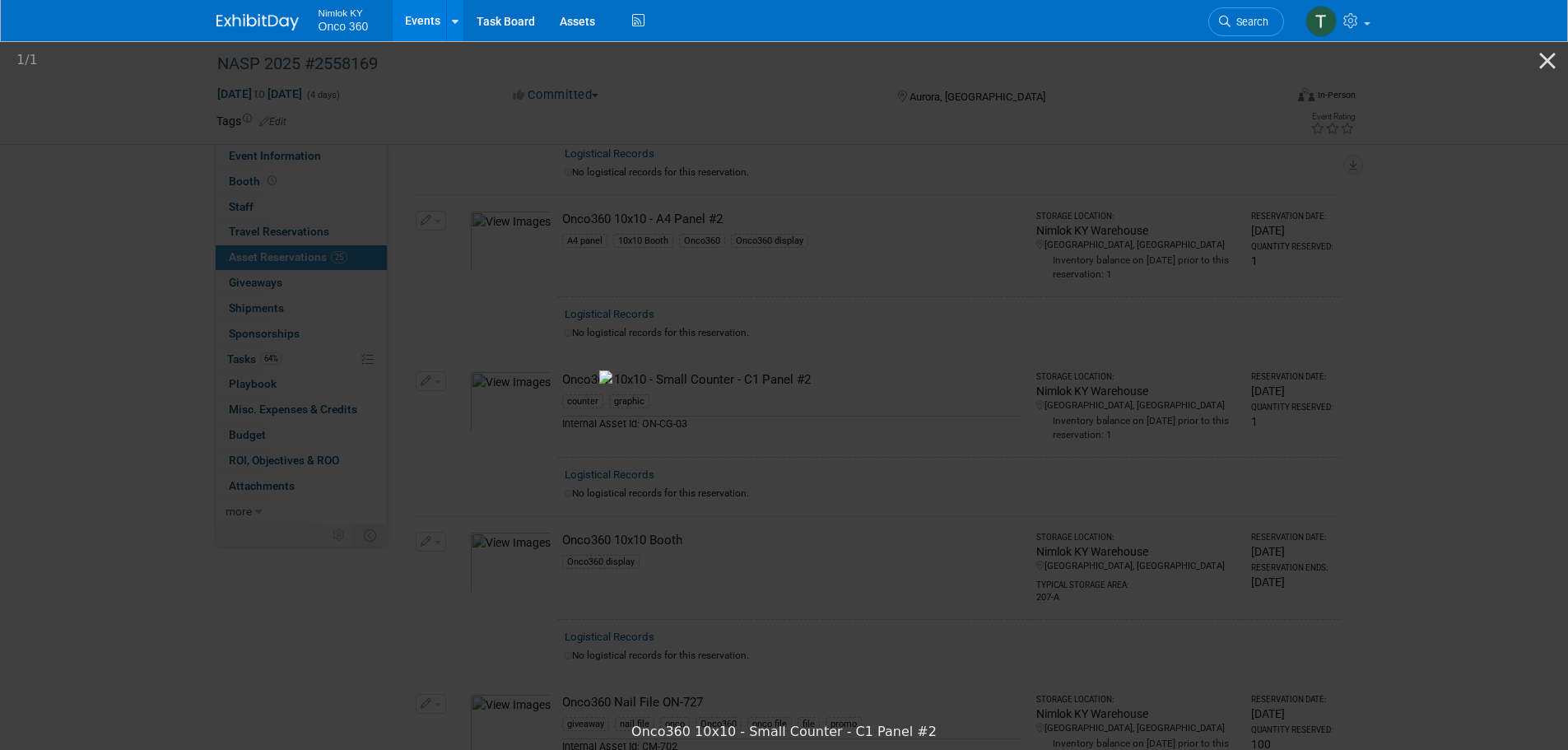
click at [1362, 278] on picture at bounding box center [784, 376] width 1568 height 676
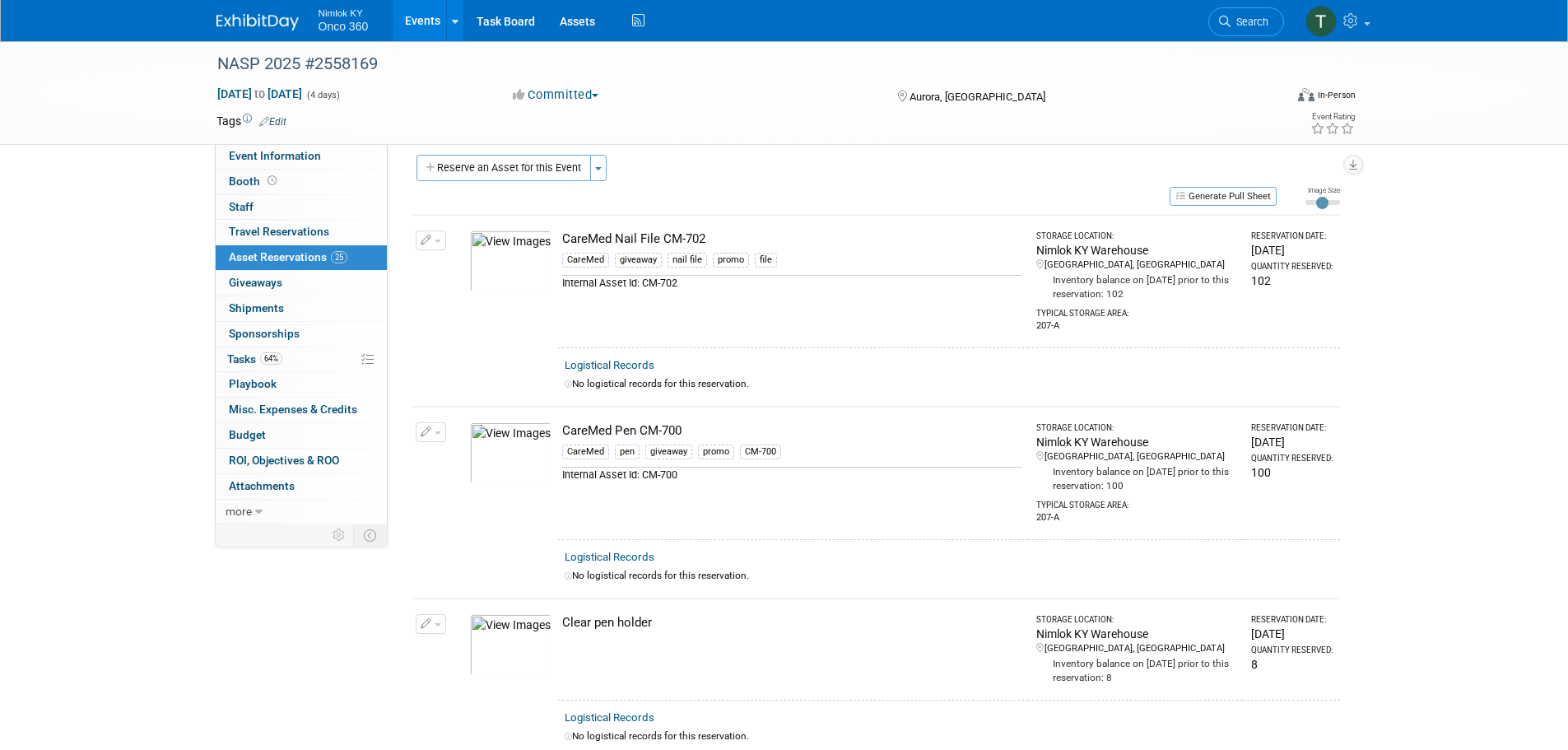
scroll to position [0, 0]
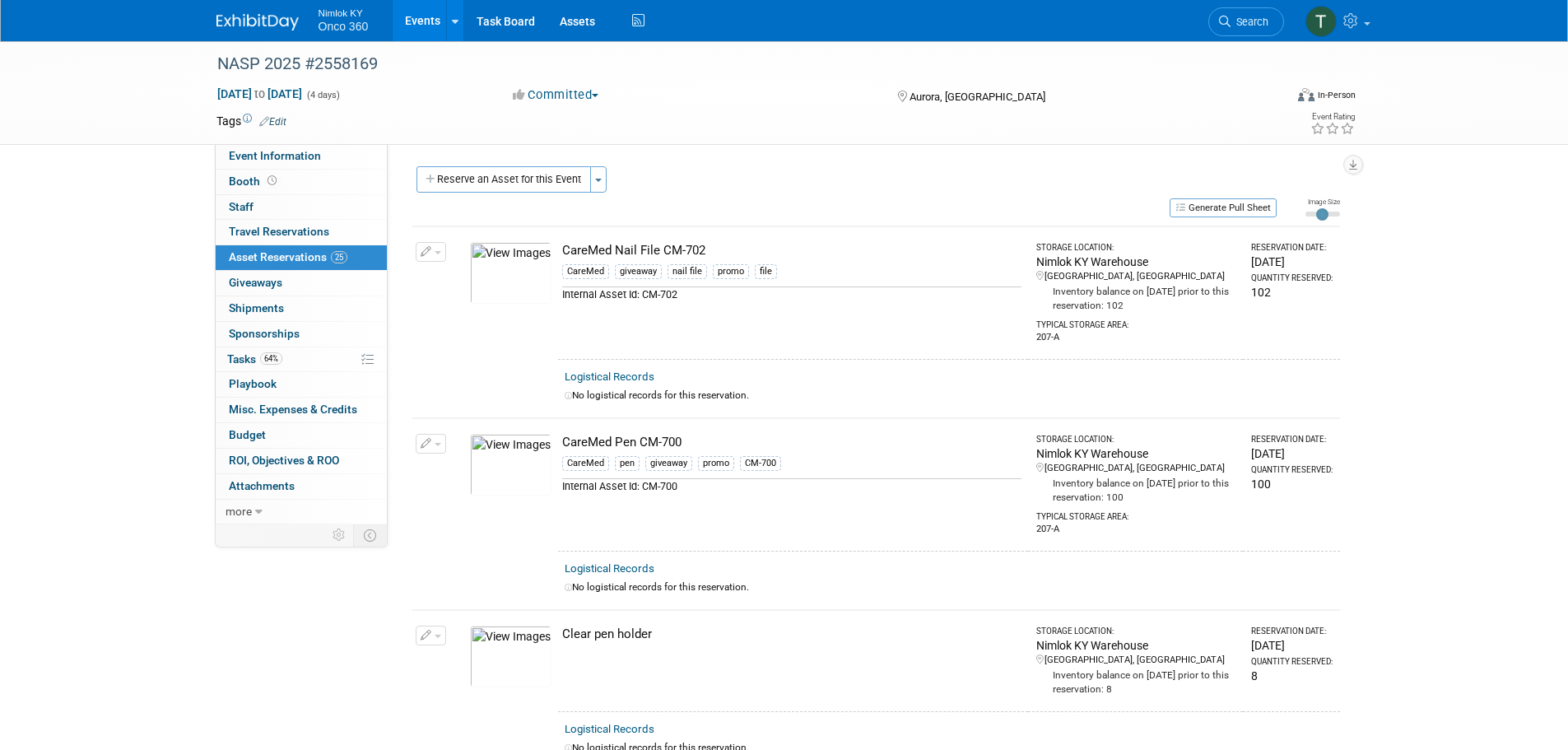
click at [277, 30] on img at bounding box center [257, 22] width 82 height 16
